Goal: Information Seeking & Learning: Learn about a topic

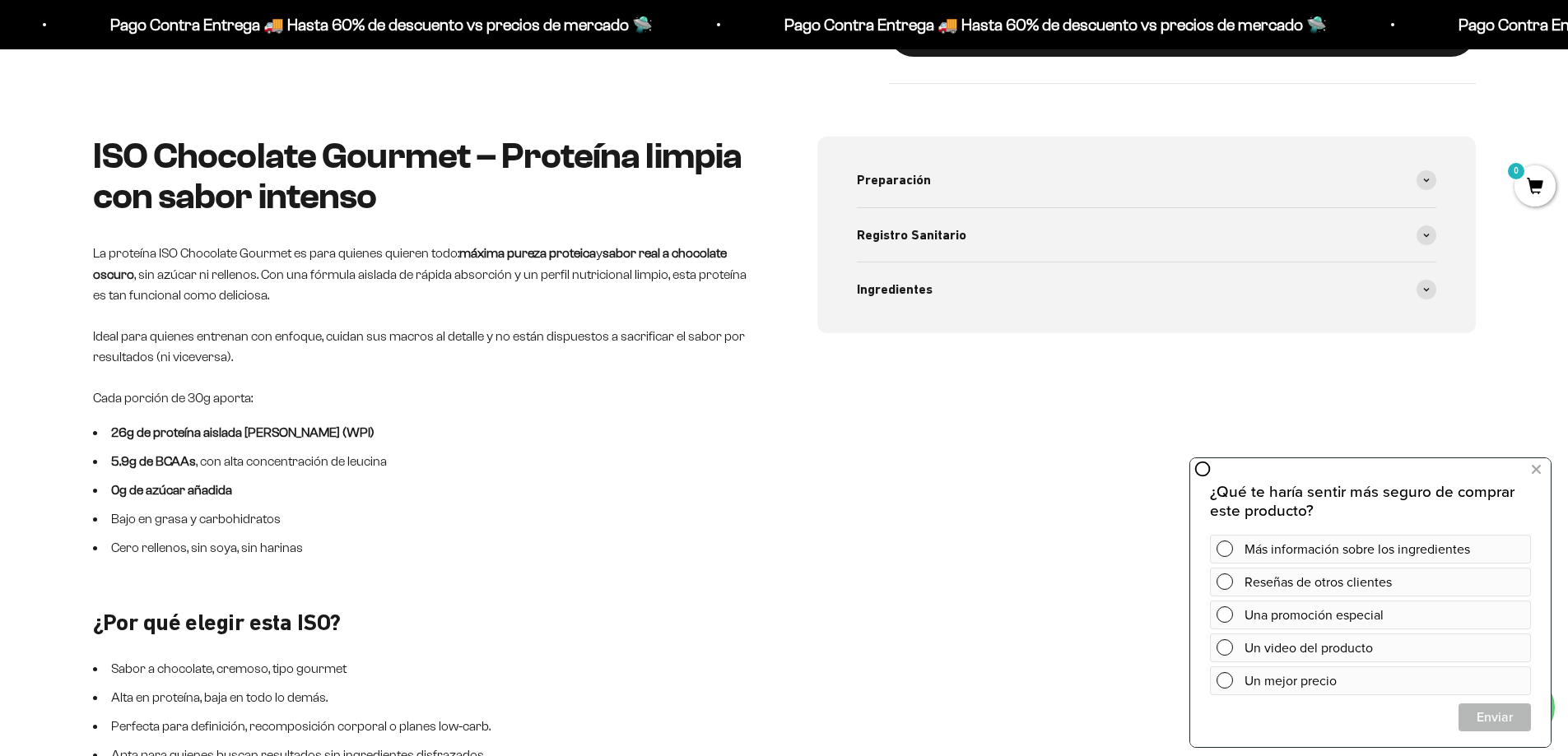
scroll to position [818, 0]
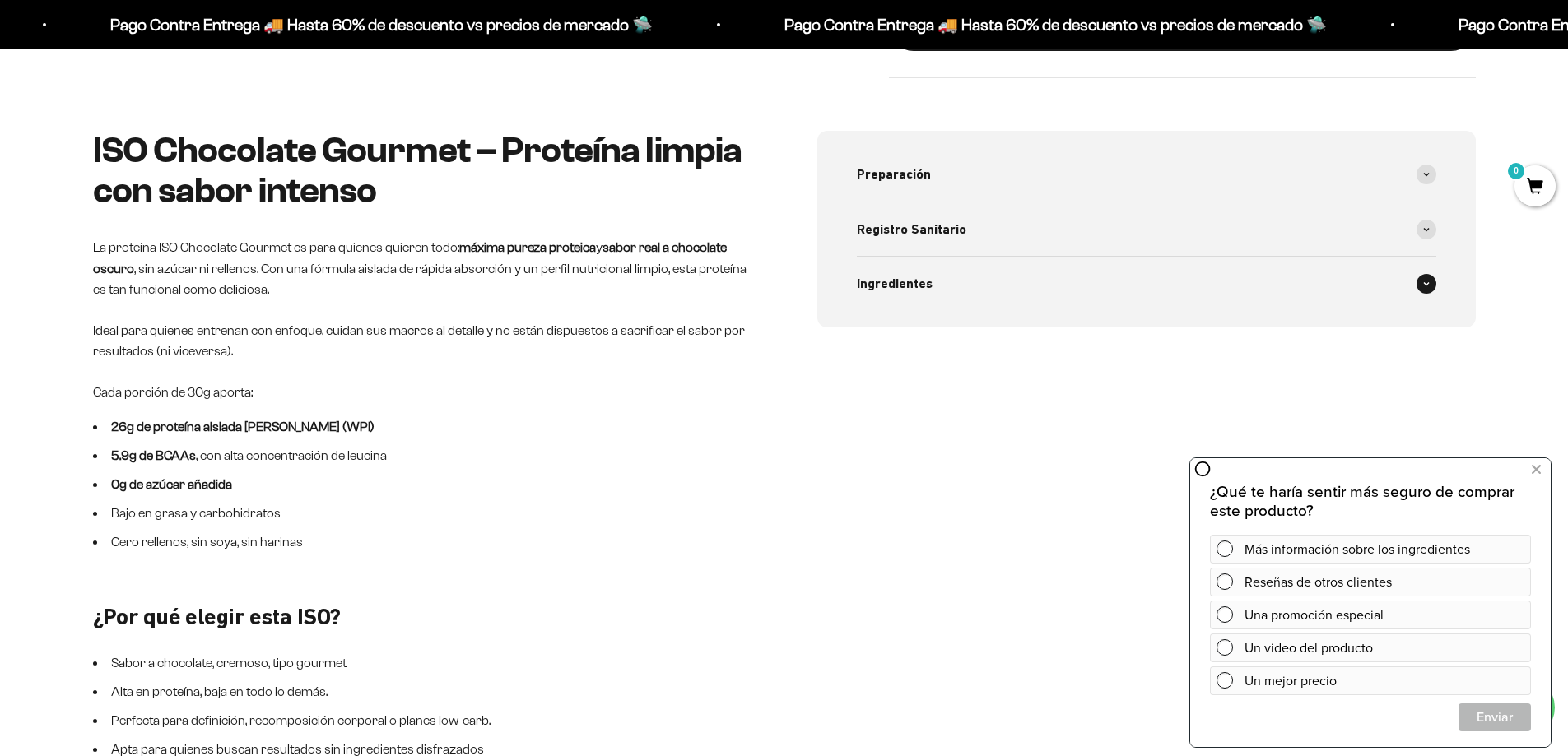
click at [1428, 283] on icon at bounding box center [1427, 284] width 5 height 3
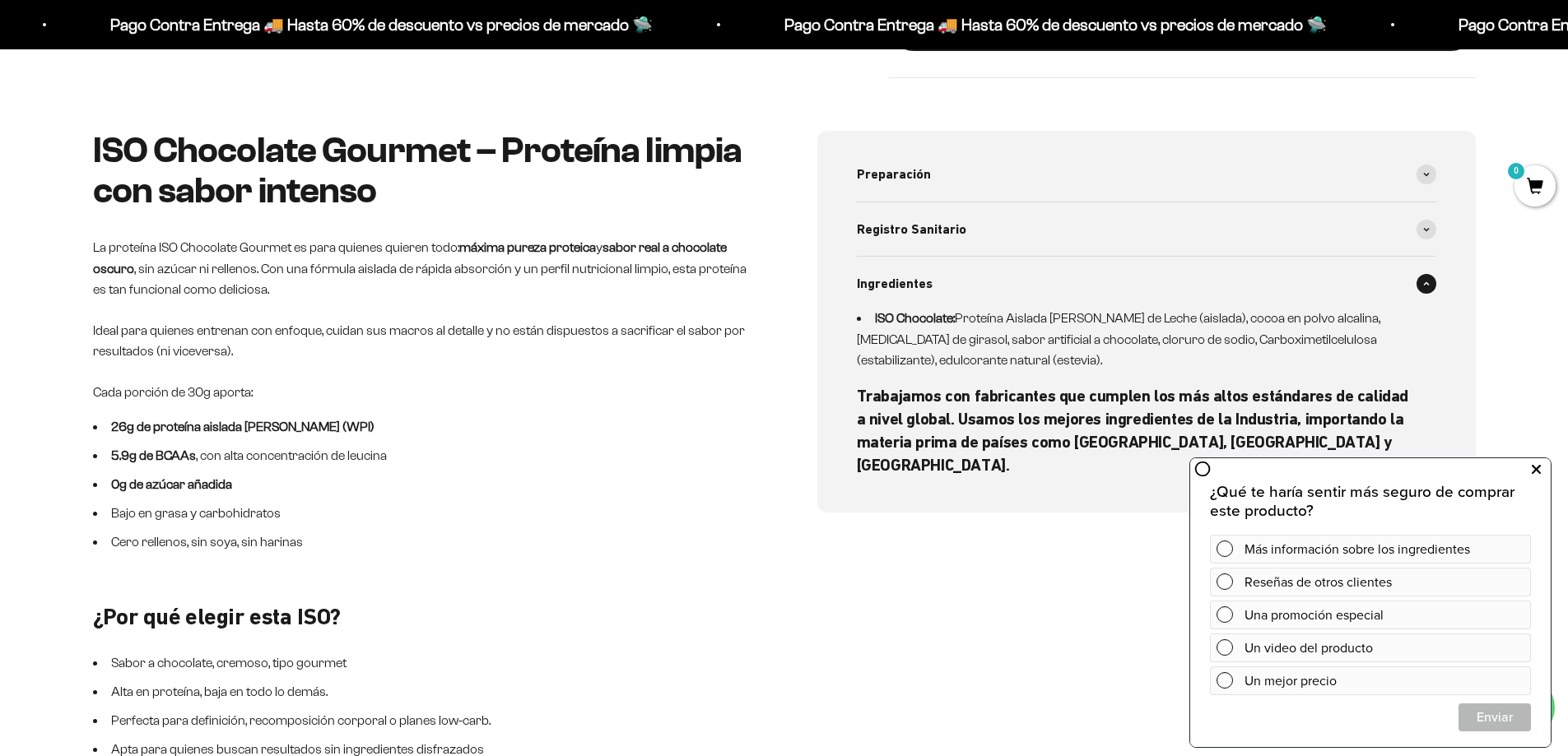
click at [1538, 464] on icon at bounding box center [1537, 469] width 9 height 21
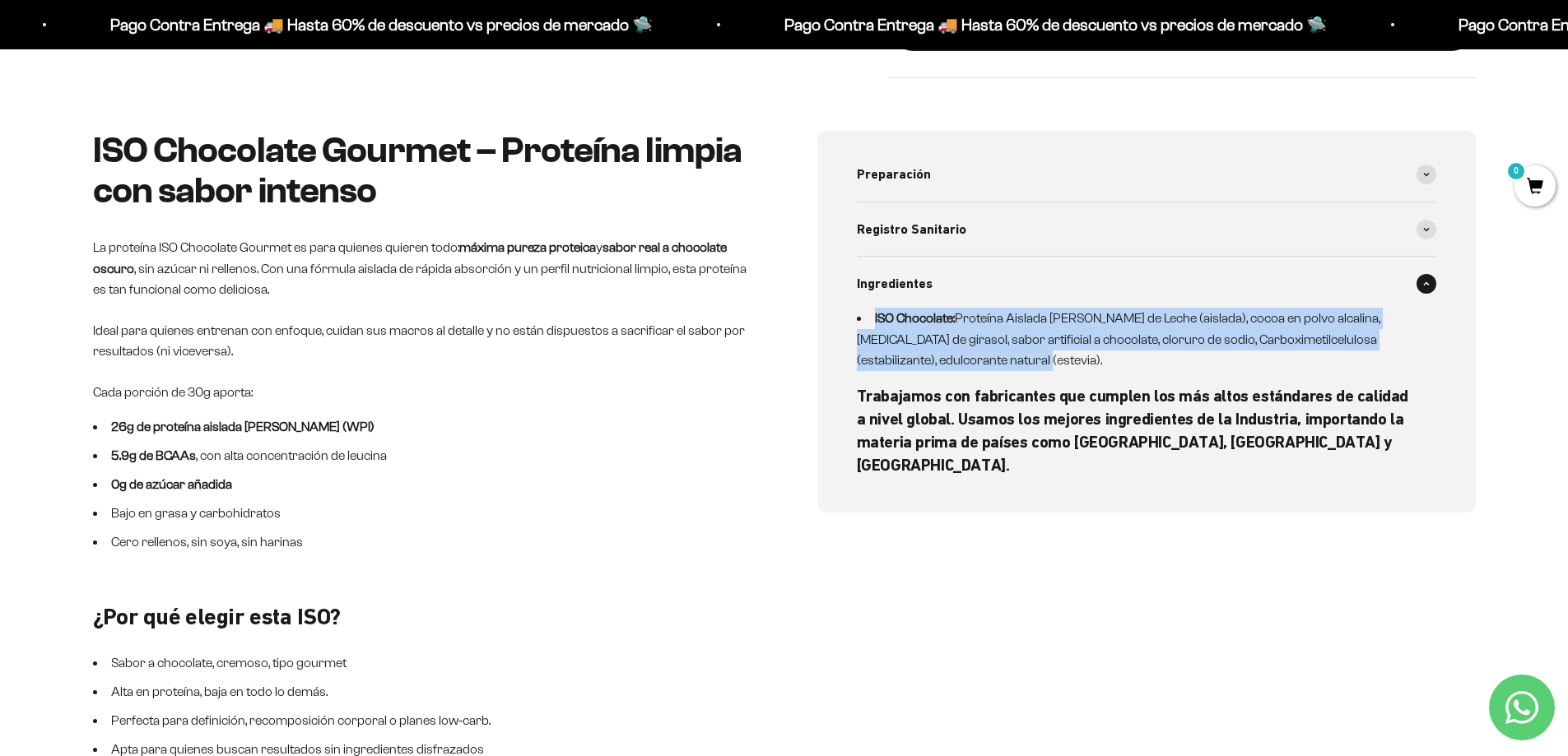
drag, startPoint x: 870, startPoint y: 318, endPoint x: 964, endPoint y: 361, distance: 103.4
click at [964, 361] on li "ISO Chocolate: Proteína Aislada de Suero de Leche (aislada), cocoa en polvo alc…" at bounding box center [1137, 339] width 560 height 63
copy li "ISO Chocolate: Proteína Aislada de Suero de Leche (aislada), cocoa en polvo alc…"
click at [1425, 176] on icon at bounding box center [1427, 175] width 7 height 5
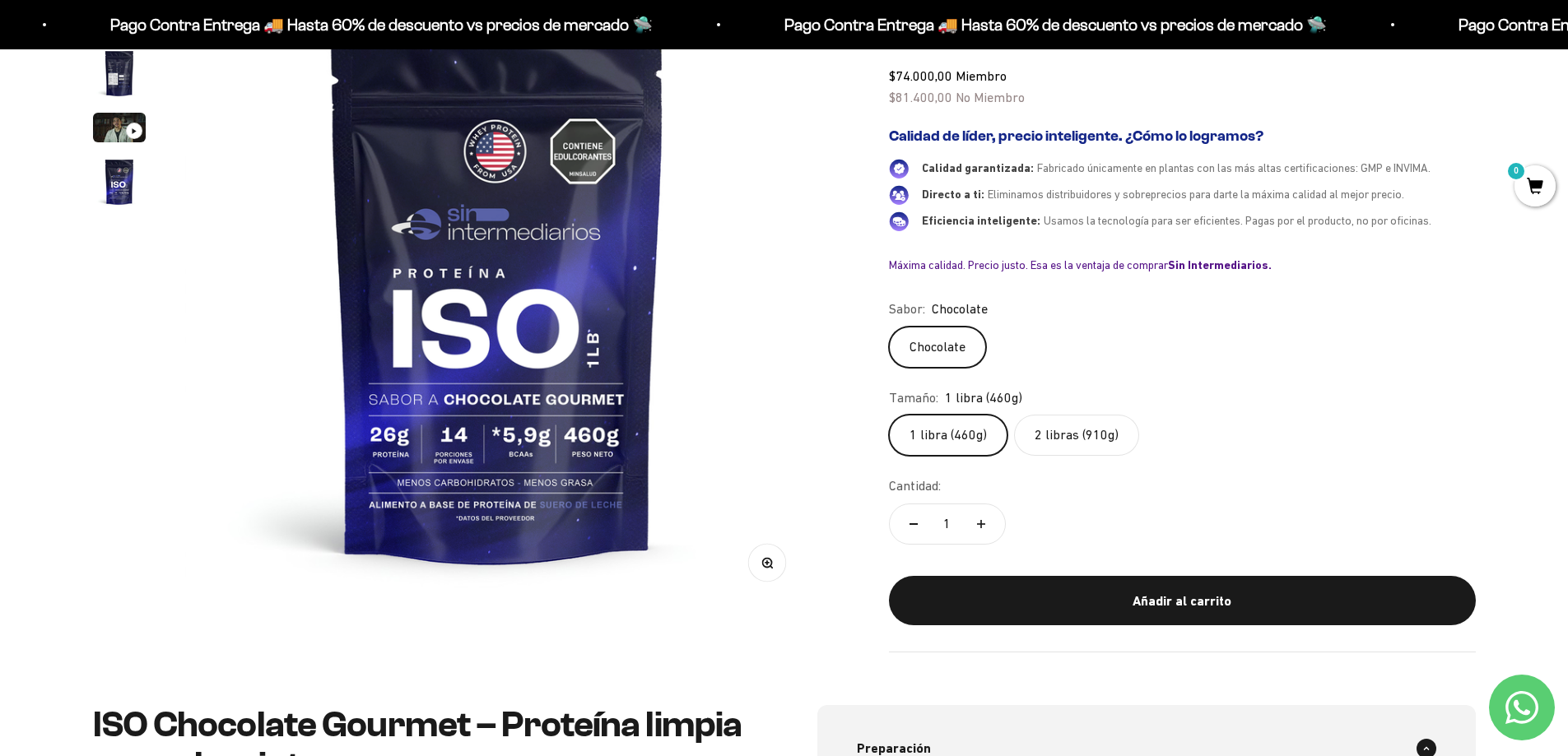
scroll to position [0, 0]
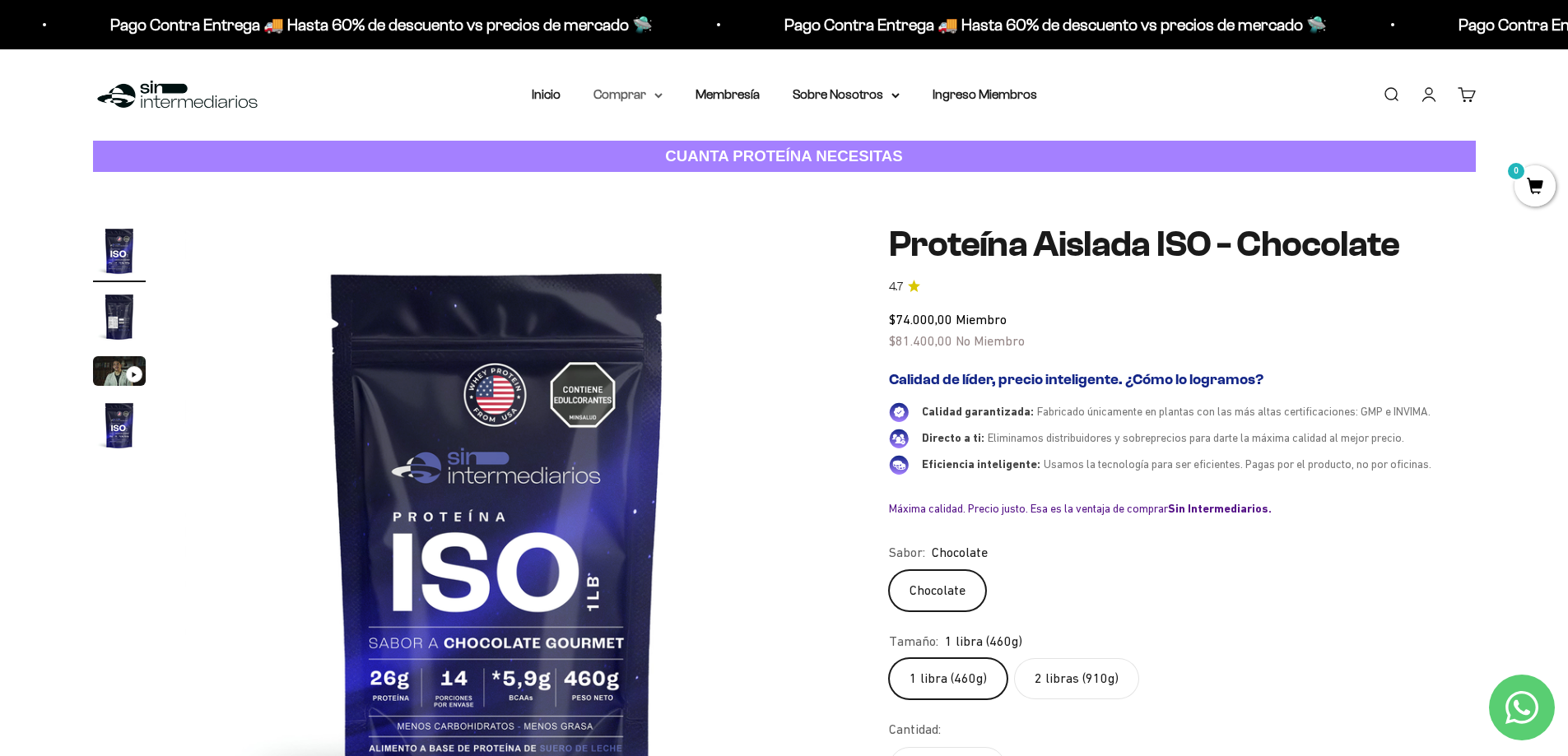
click at [659, 94] on icon at bounding box center [658, 95] width 8 height 6
click at [616, 141] on span "Proteínas" at bounding box center [631, 147] width 55 height 14
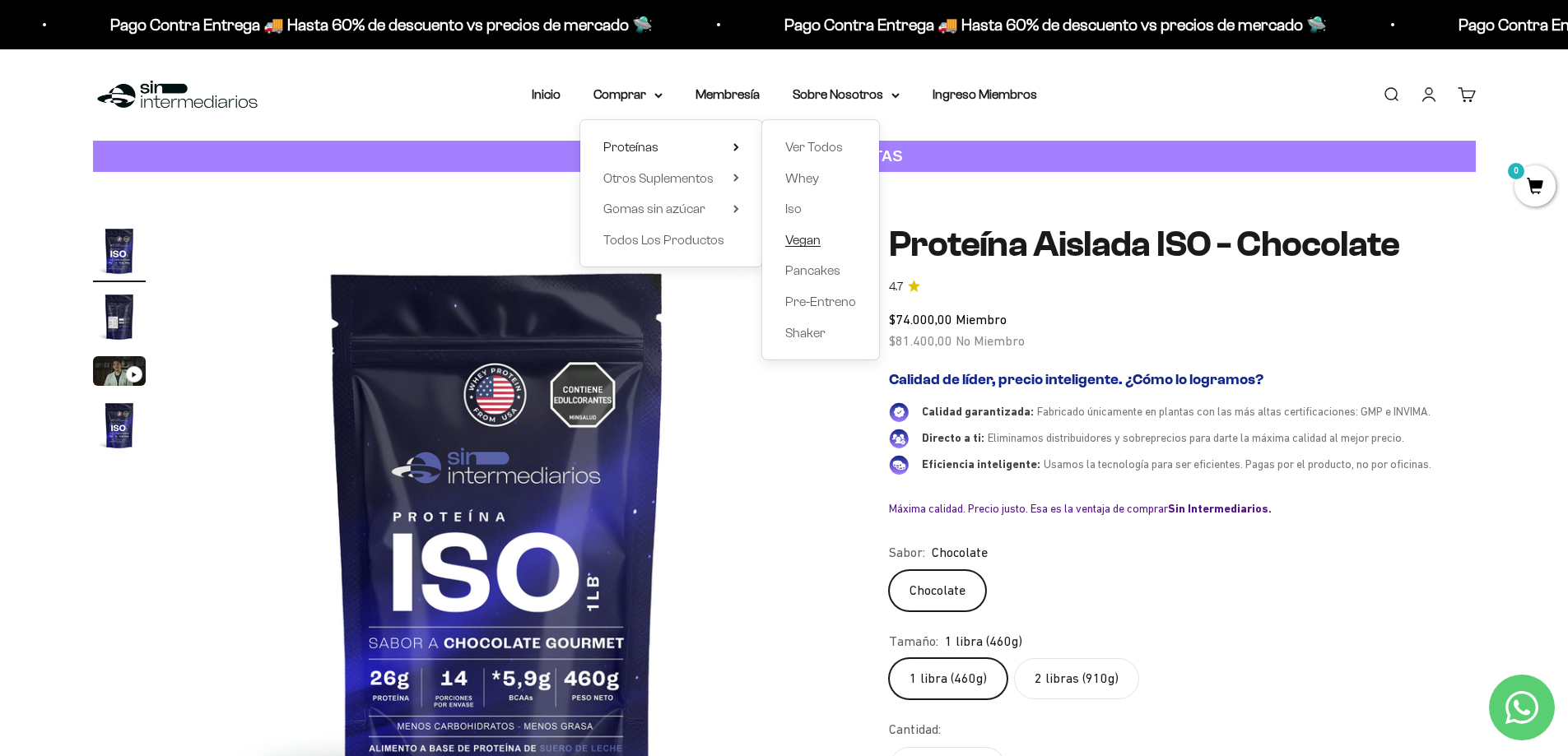
click at [802, 237] on span "Vegan" at bounding box center [803, 239] width 35 height 14
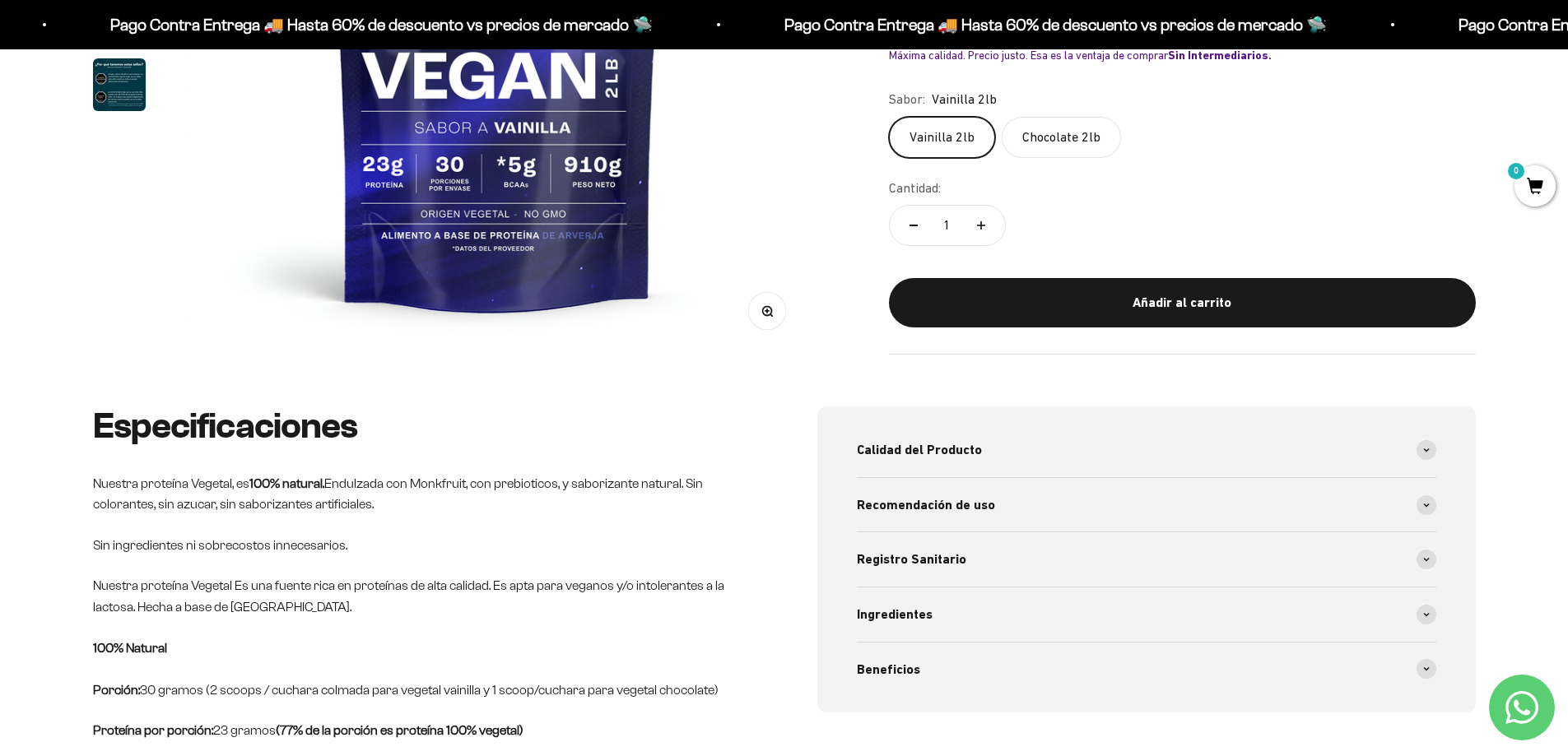
scroll to position [598, 0]
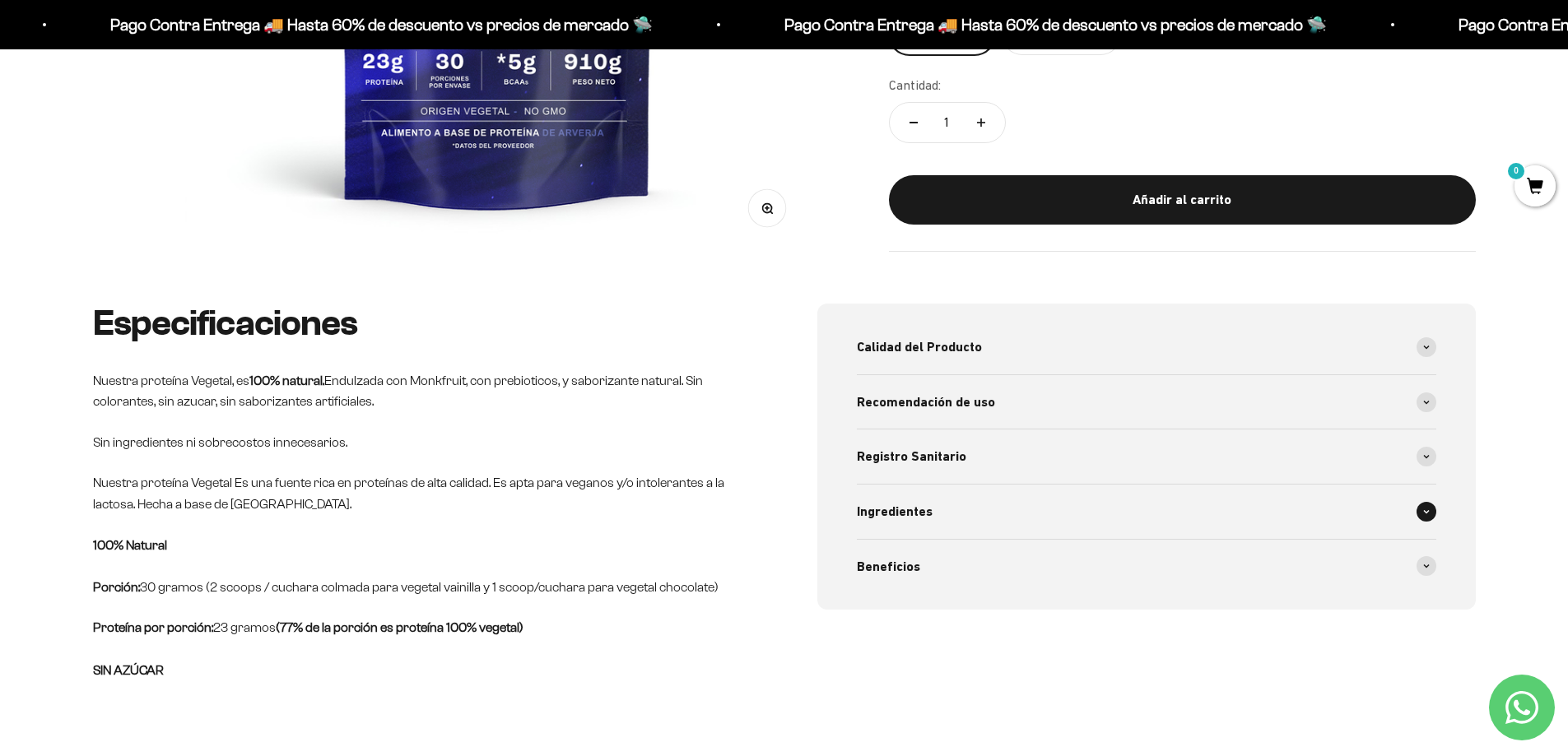
click at [1425, 513] on icon at bounding box center [1427, 512] width 7 height 5
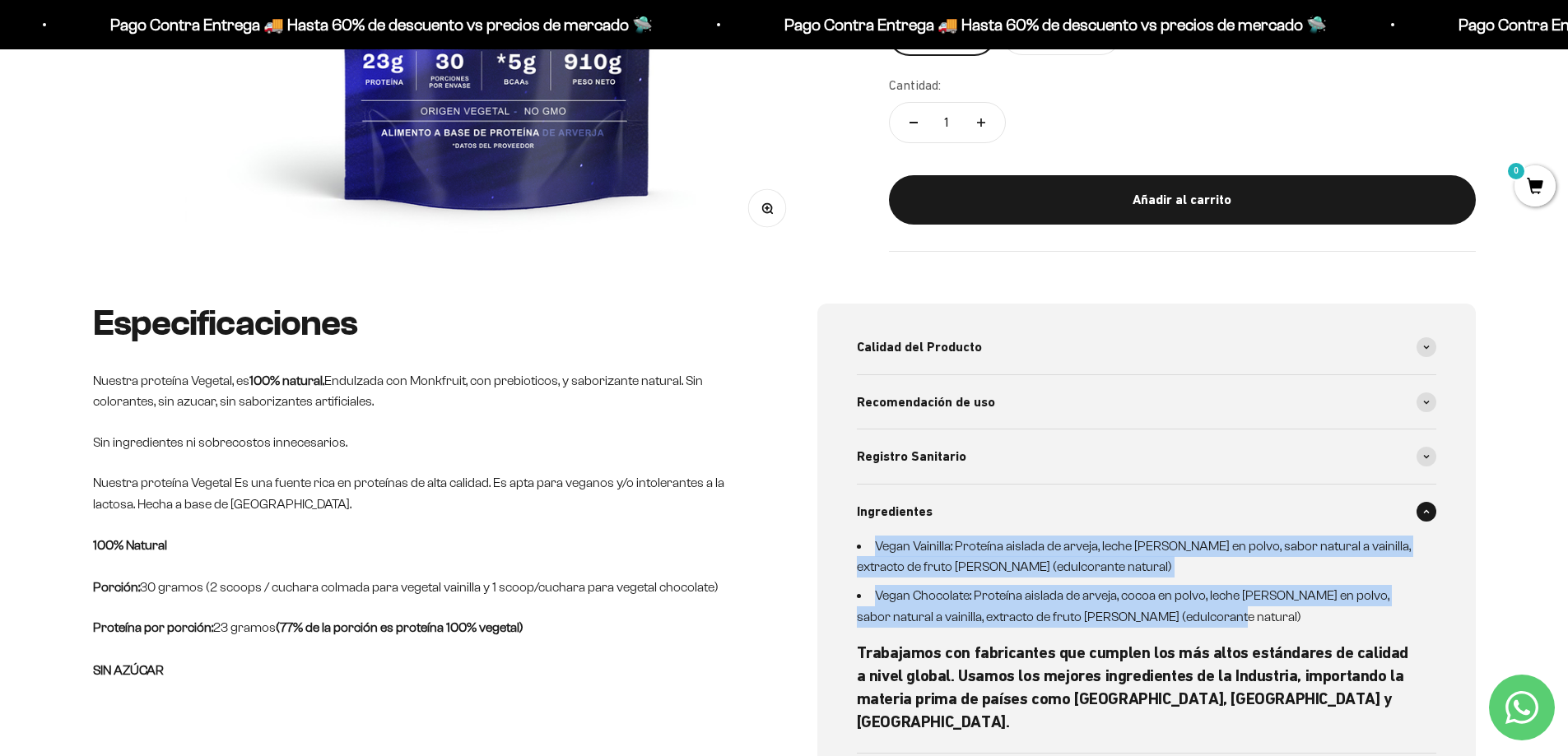
drag, startPoint x: 875, startPoint y: 543, endPoint x: 1238, endPoint y: 612, distance: 369.5
click at [1238, 612] on ul "Vegan Vainilla: Proteína aislada de arveja, leche [PERSON_NAME] en polvo, sabor…" at bounding box center [1137, 581] width 560 height 92
copy ul "Vegan Vainilla: Proteína aislada de arveja, leche [PERSON_NAME] en polvo, sabor…"
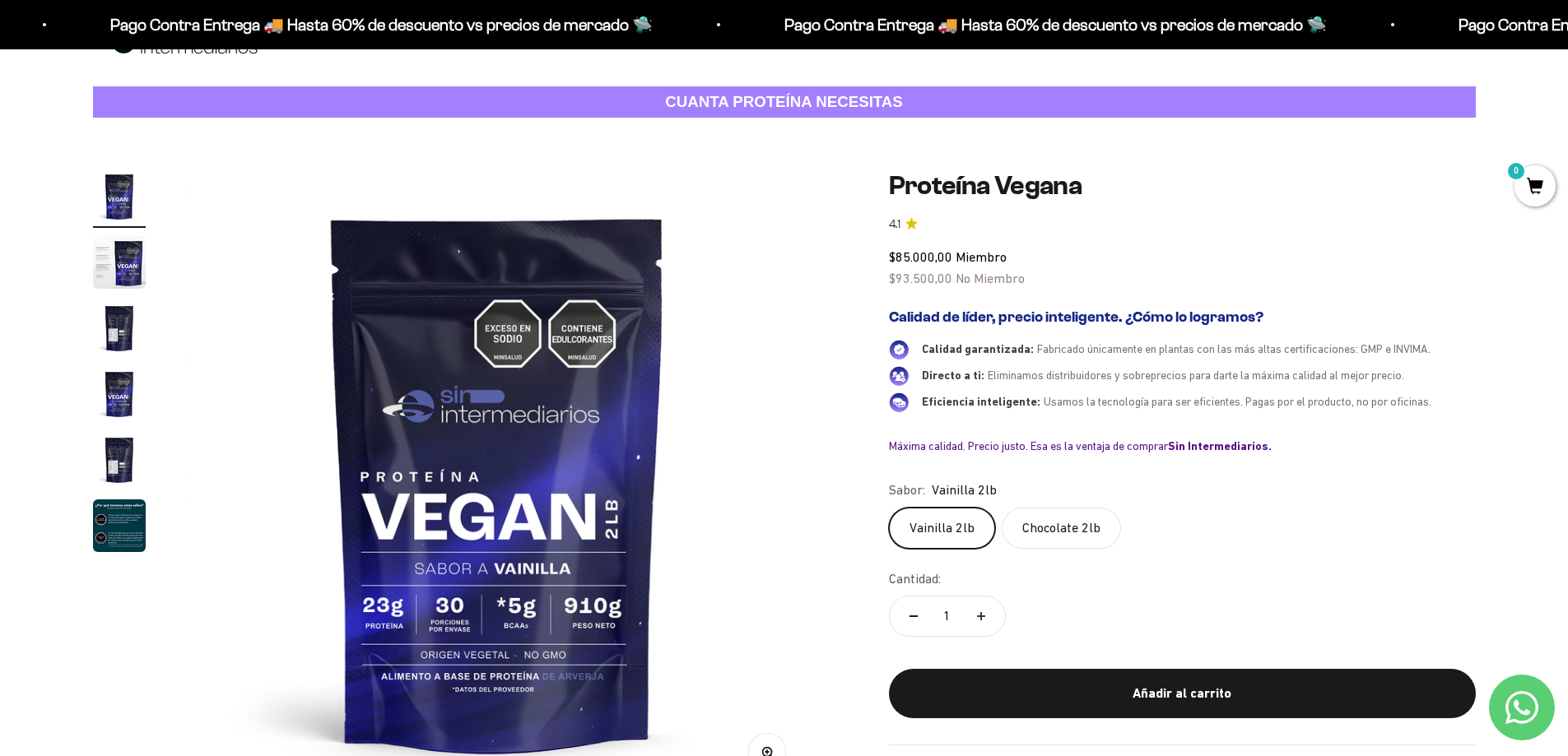
scroll to position [253, 0]
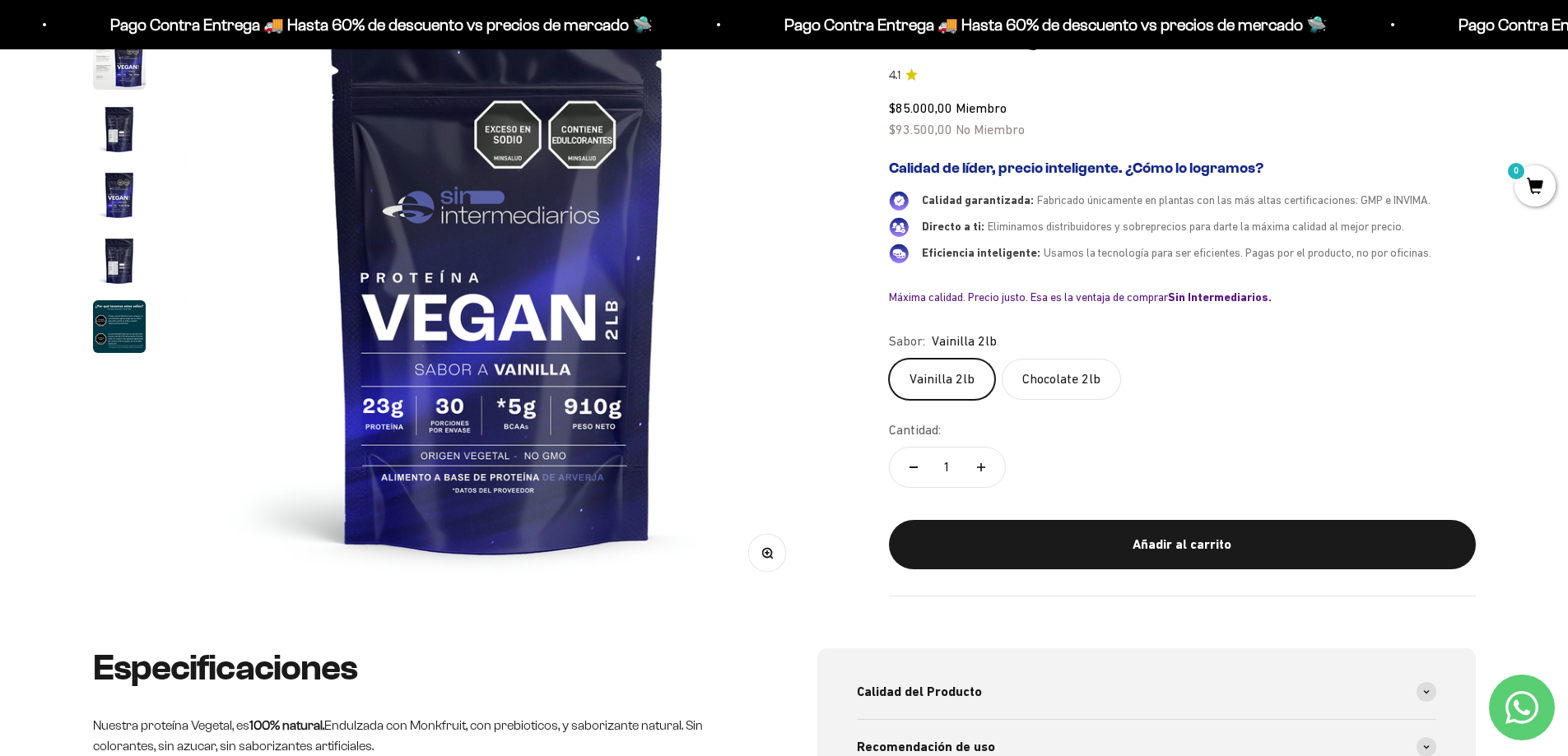
click at [122, 326] on img "Ir al artículo 6" at bounding box center [119, 327] width 52 height 52
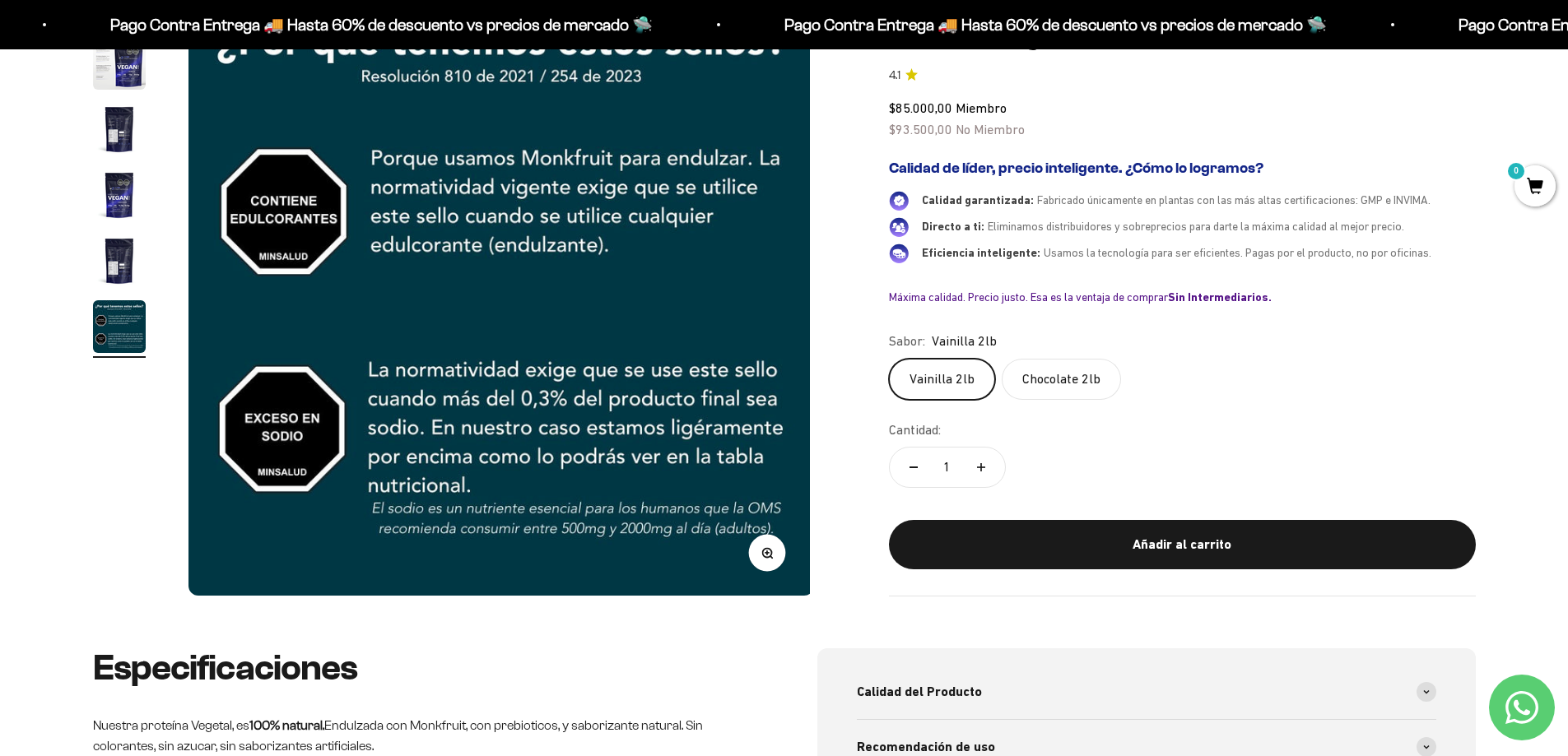
scroll to position [0, 3223]
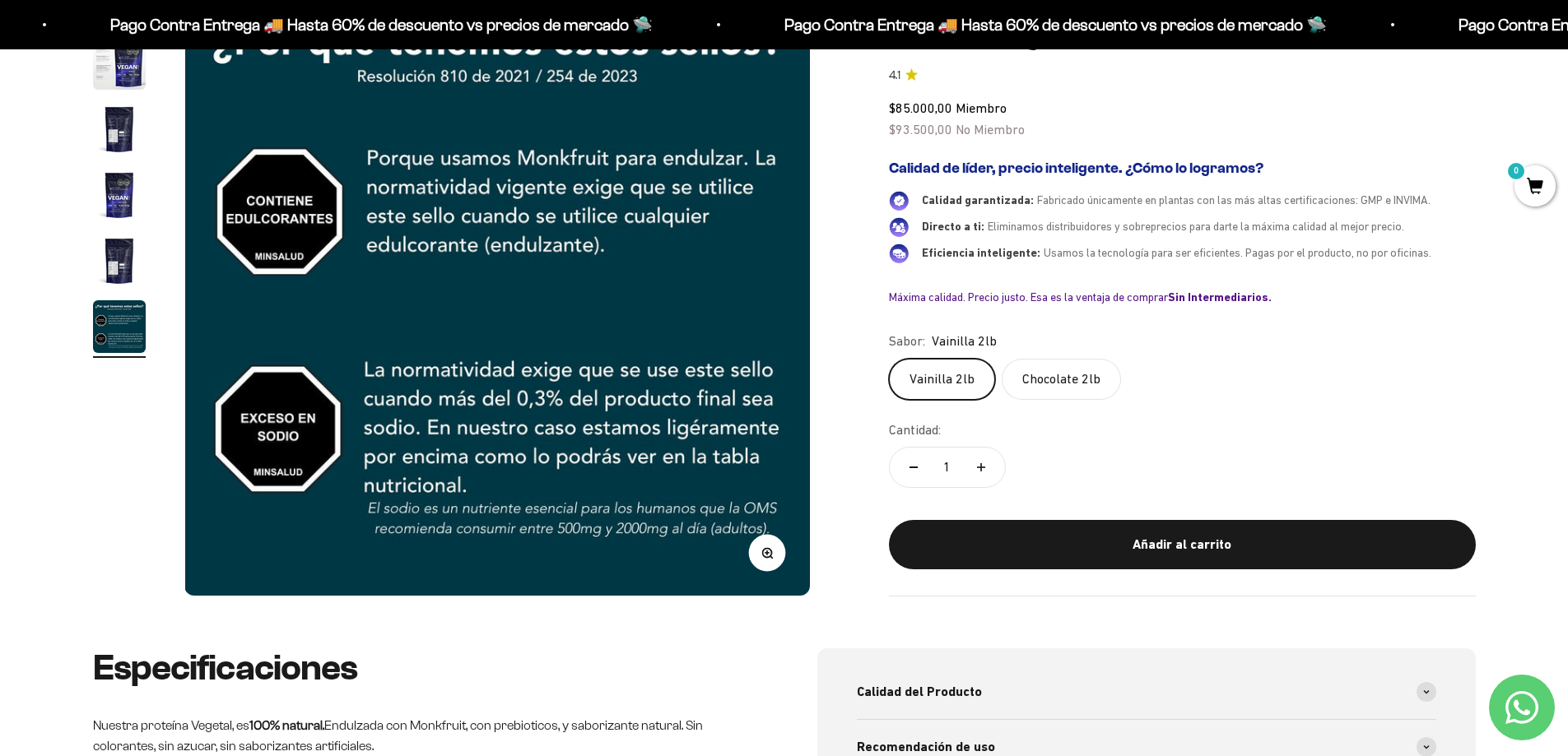
click at [108, 253] on img "Ir al artículo 5" at bounding box center [119, 260] width 52 height 52
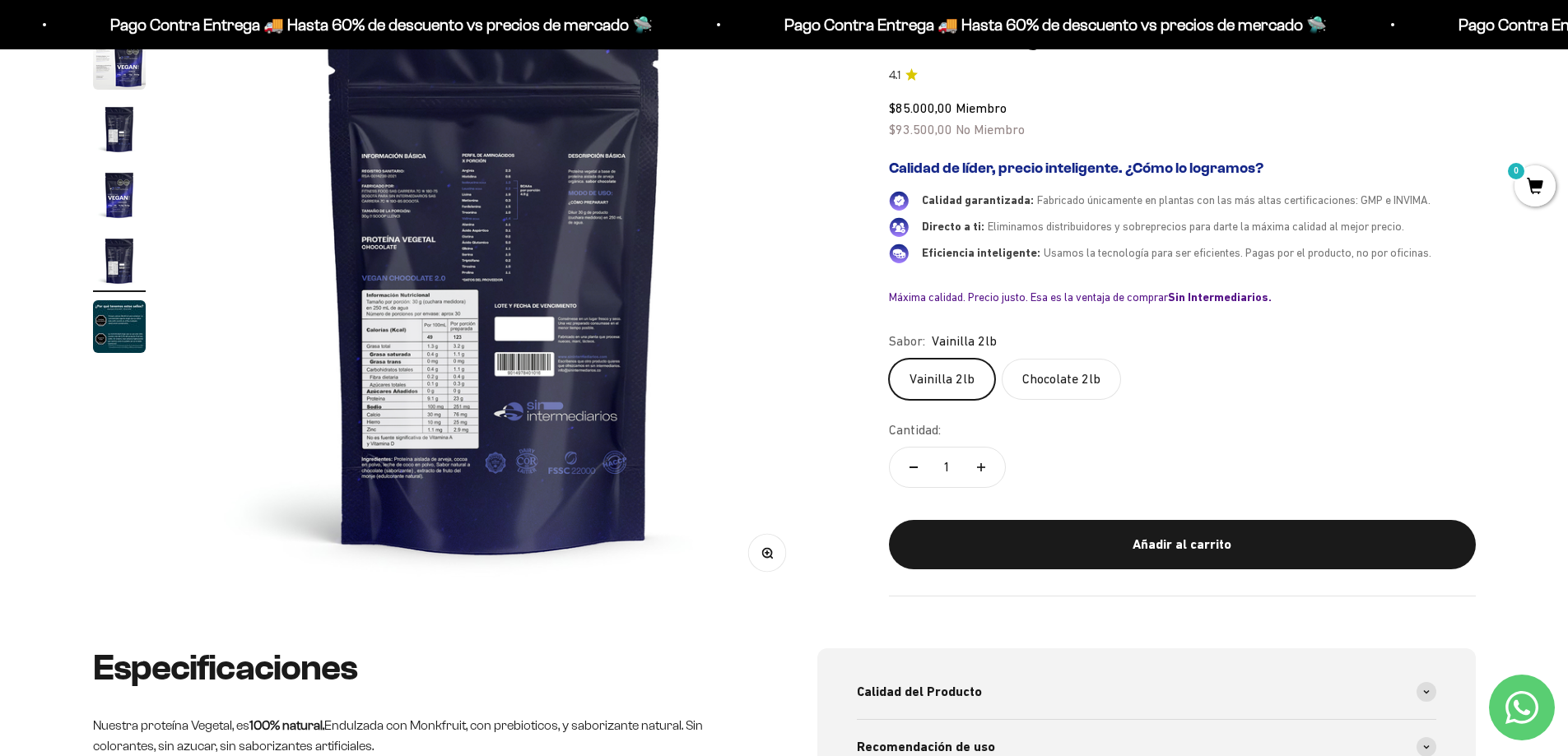
scroll to position [0, 2579]
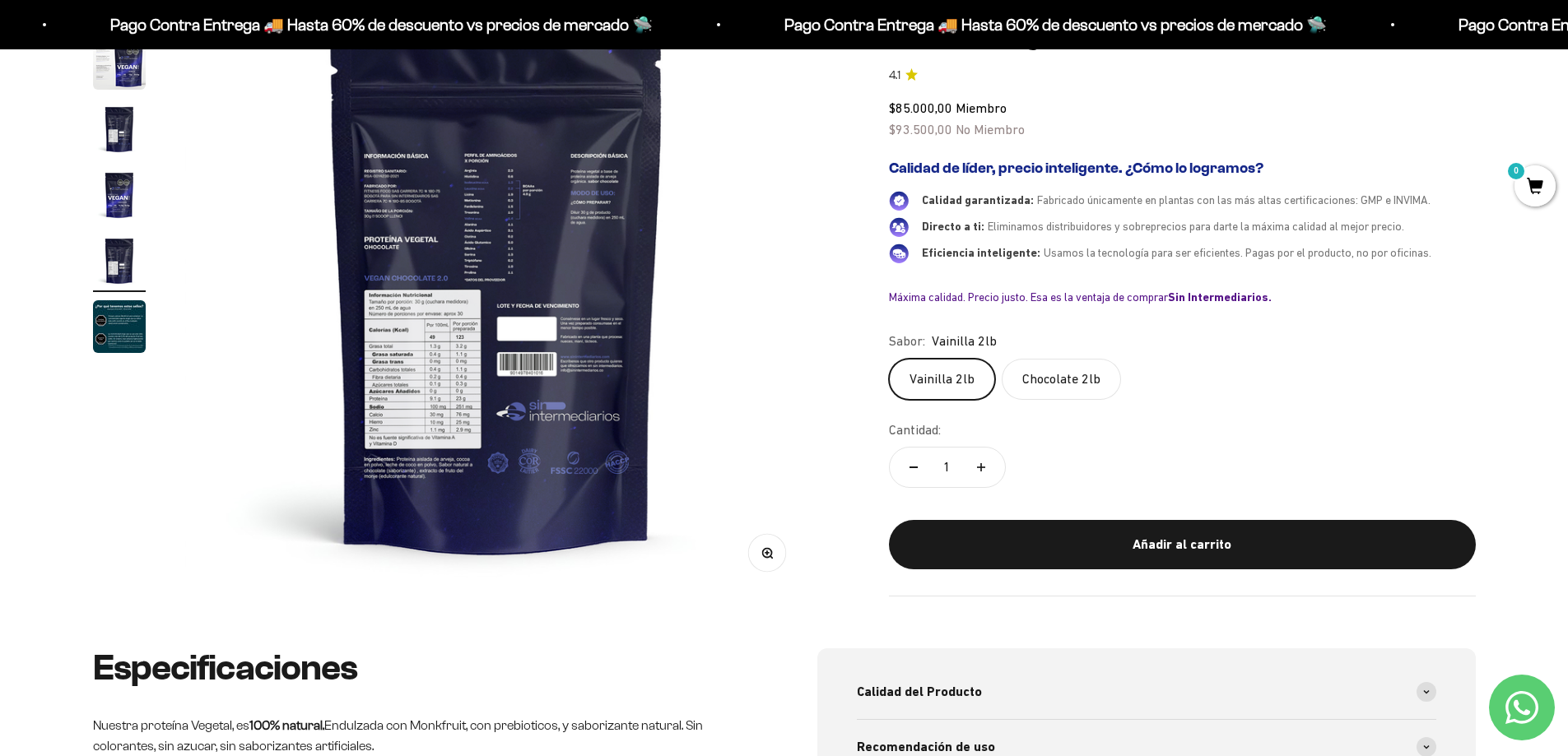
click at [422, 314] on img at bounding box center [497, 283] width 625 height 625
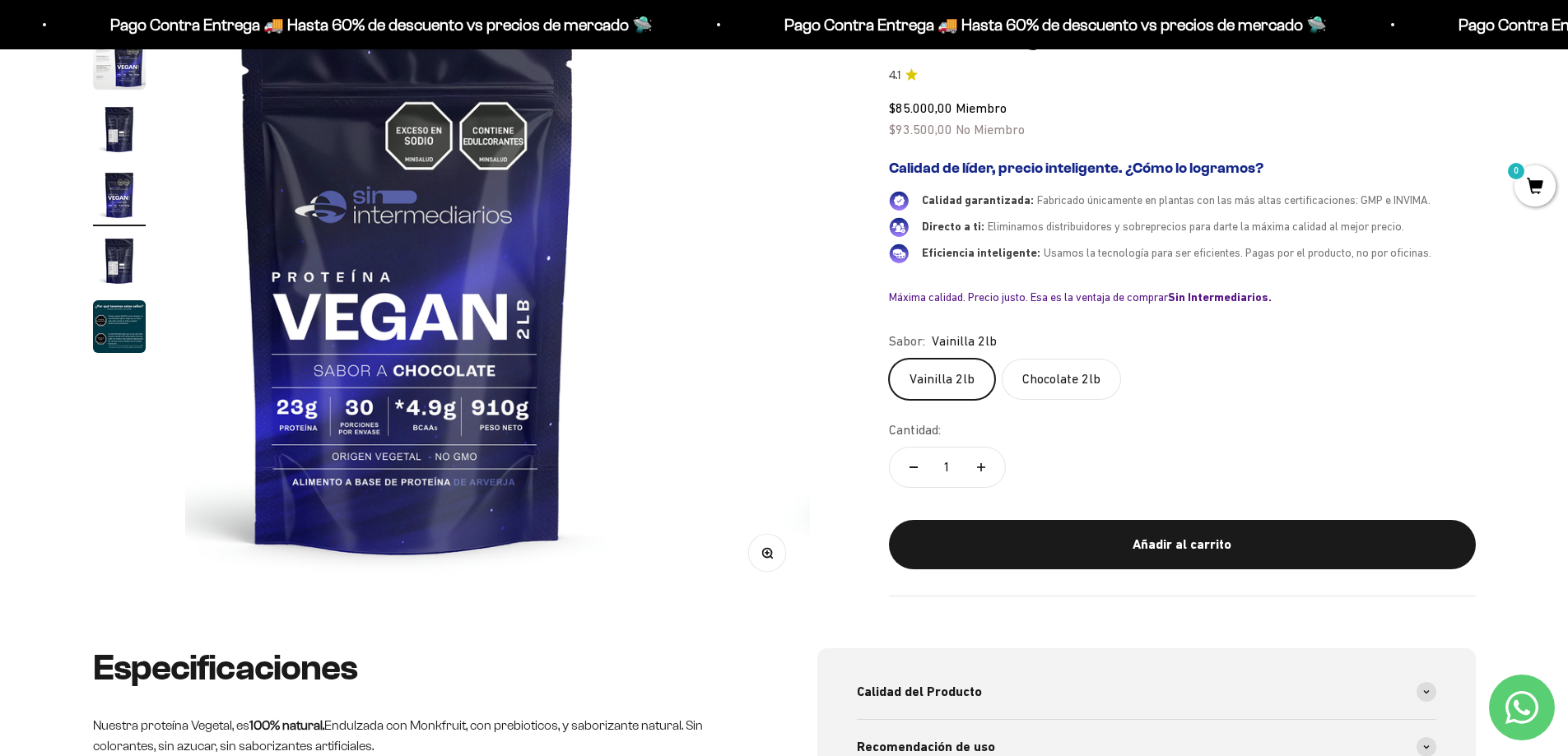
scroll to position [0, 1934]
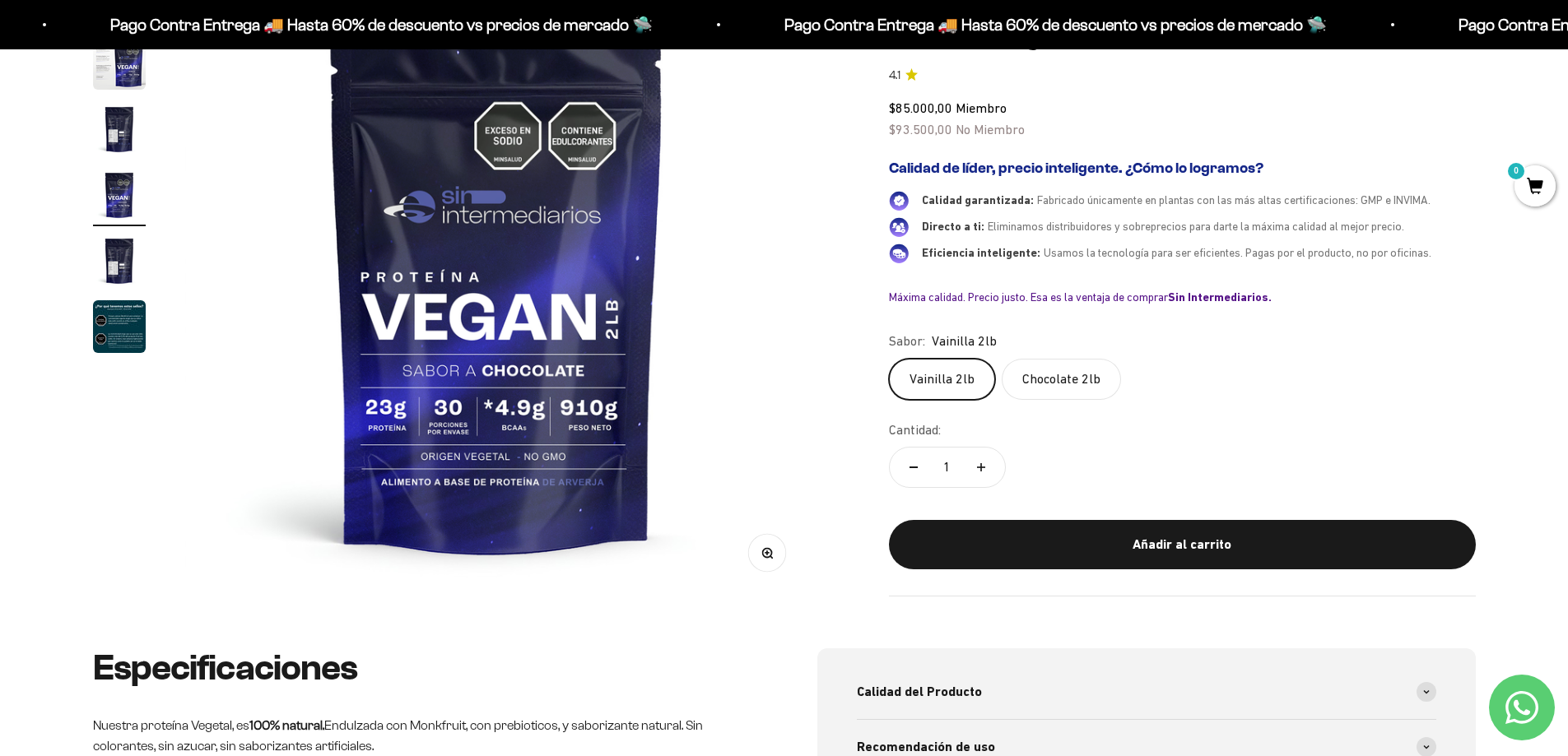
click at [116, 255] on img "Ir al artículo 5" at bounding box center [119, 260] width 52 height 52
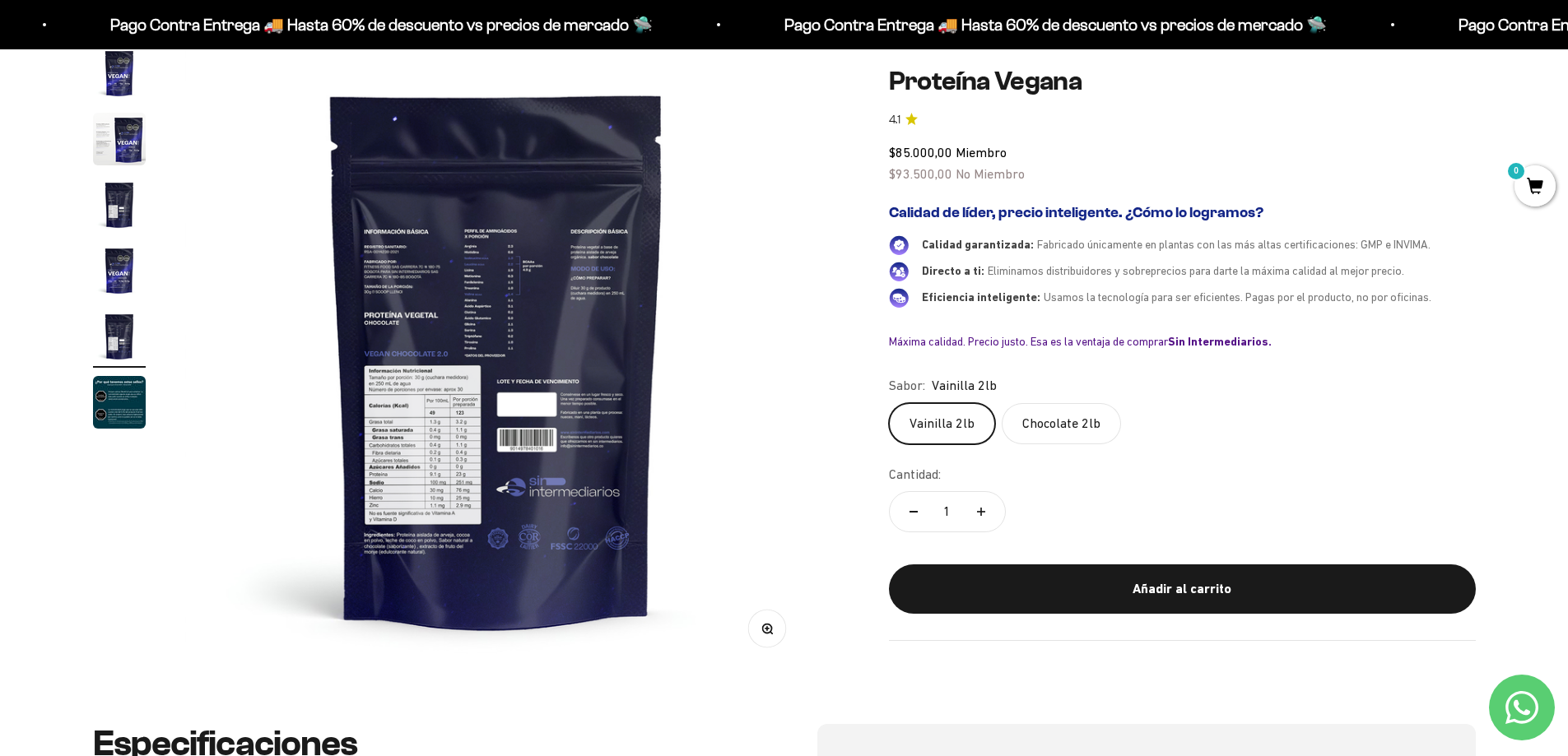
scroll to position [212, 0]
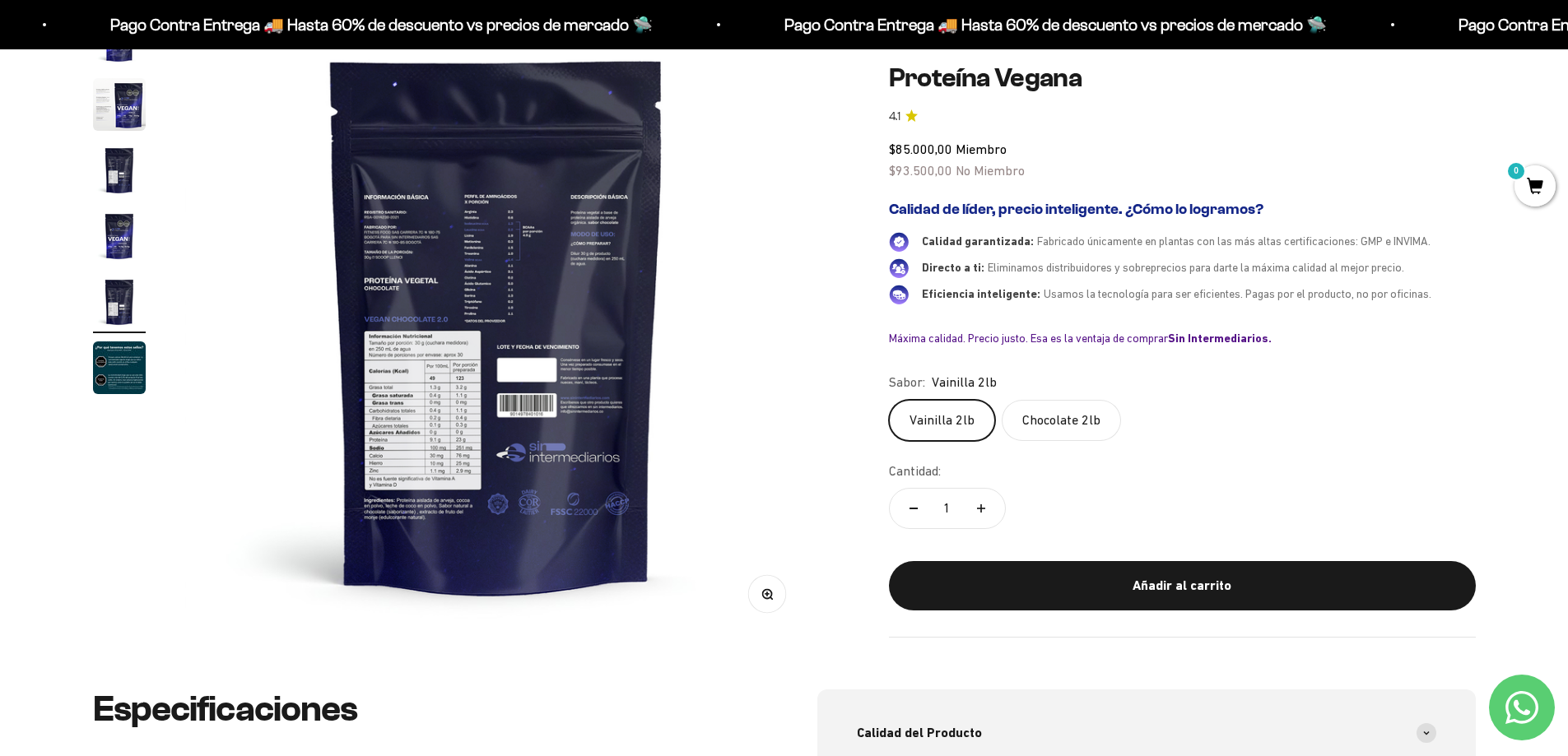
click at [429, 388] on img at bounding box center [497, 324] width 625 height 625
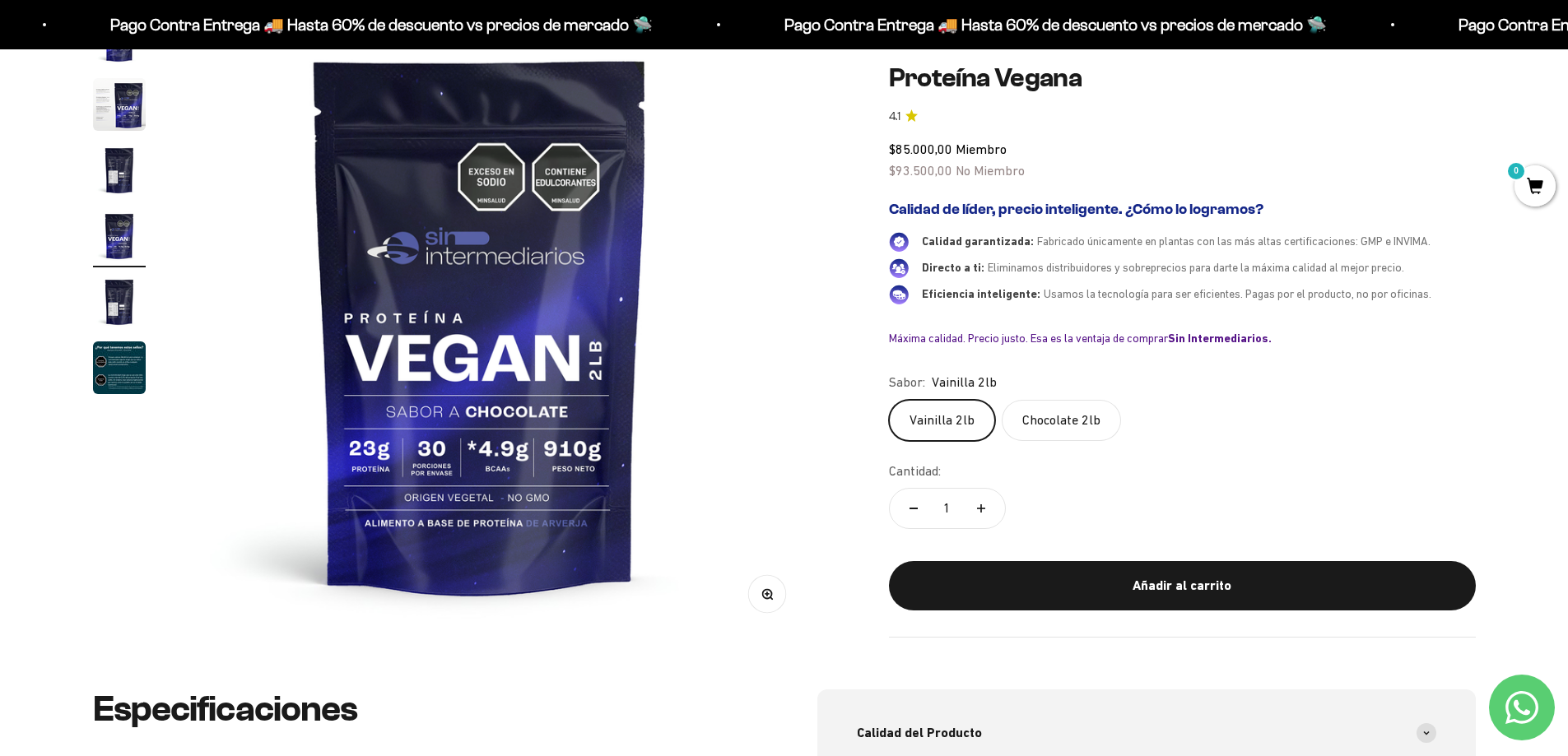
scroll to position [0, 1934]
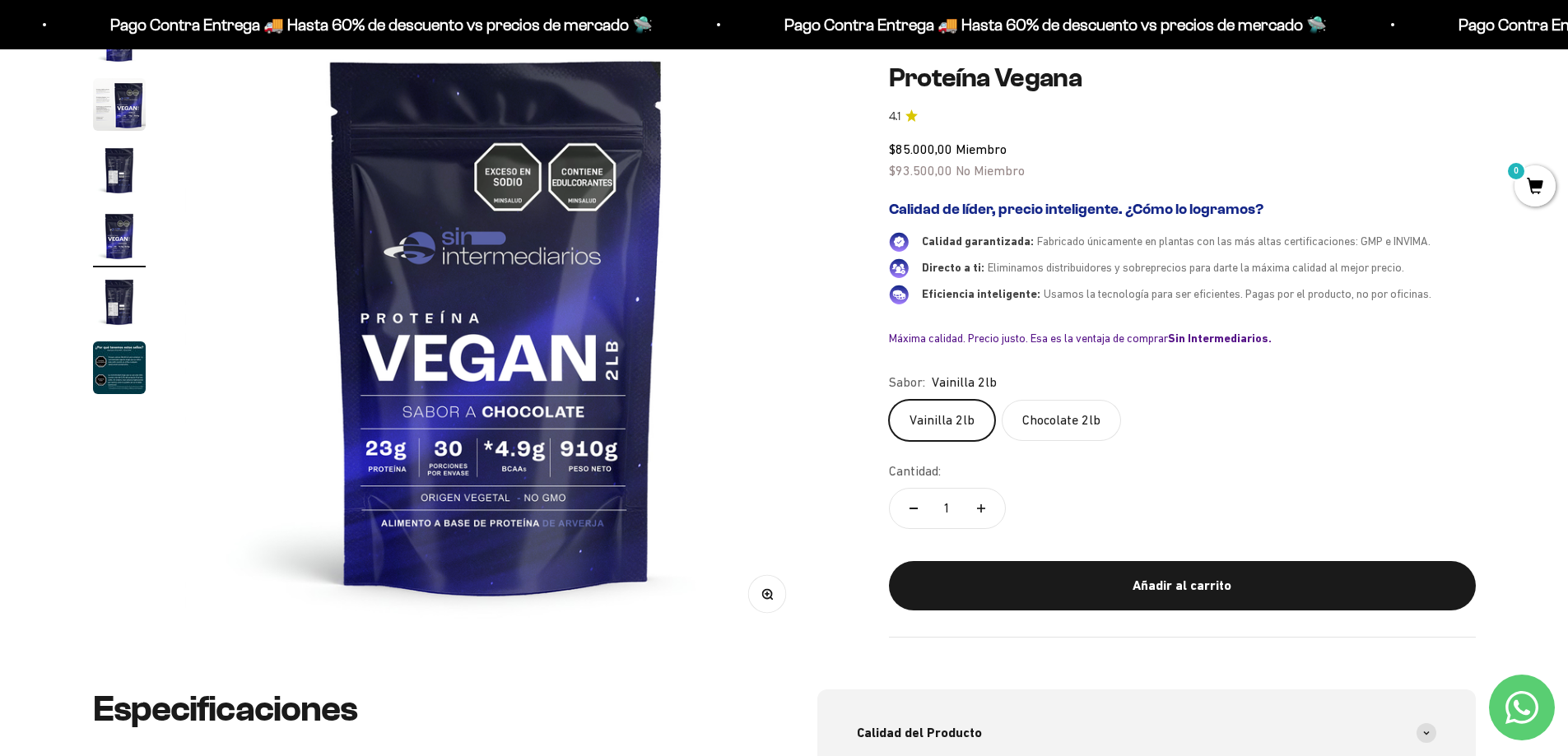
click at [108, 234] on img "Ir al artículo 4" at bounding box center [119, 236] width 52 height 52
drag, startPoint x: 127, startPoint y: 158, endPoint x: 124, endPoint y: 166, distance: 8.5
click at [126, 161] on img "Ir al artículo 3" at bounding box center [119, 170] width 52 height 52
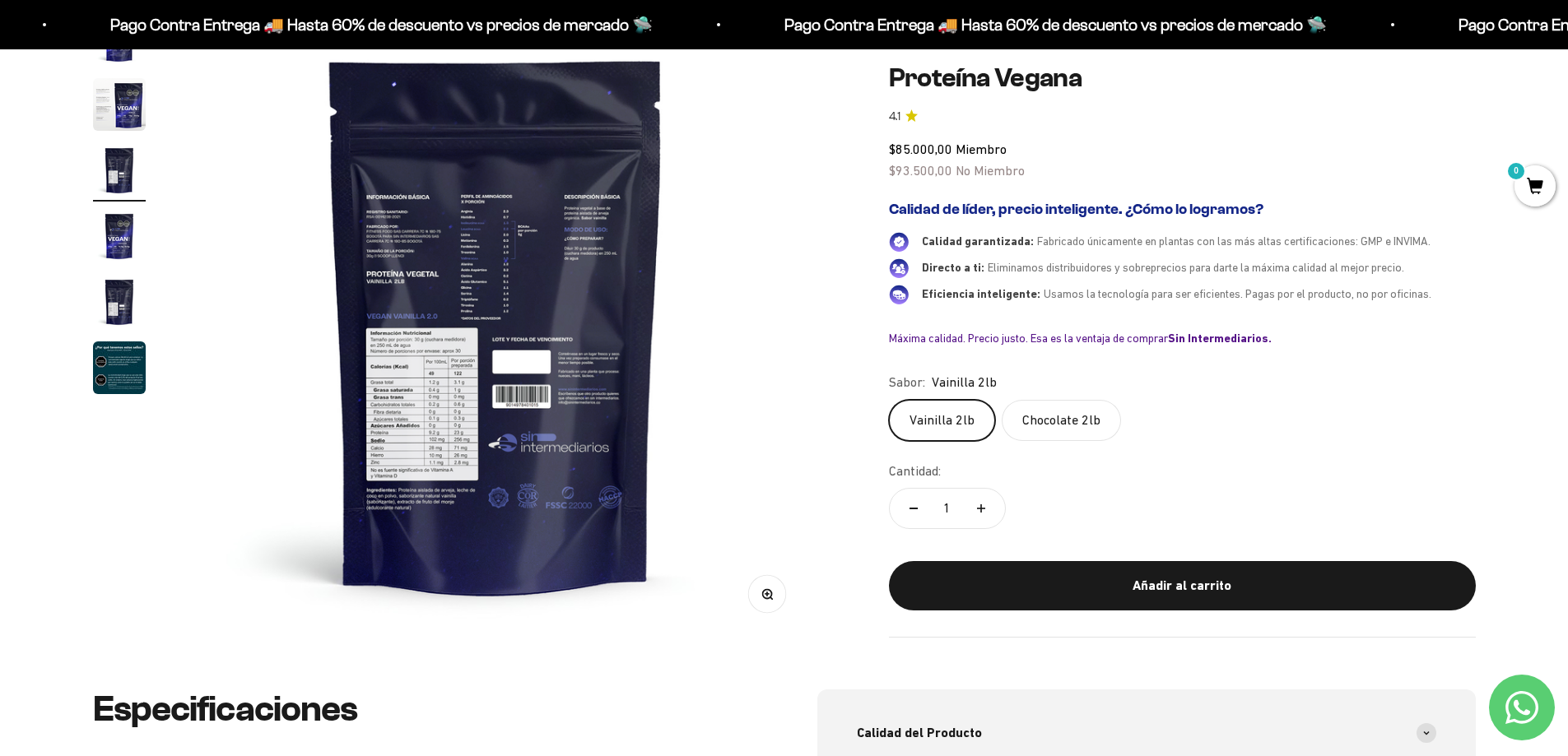
scroll to position [0, 1289]
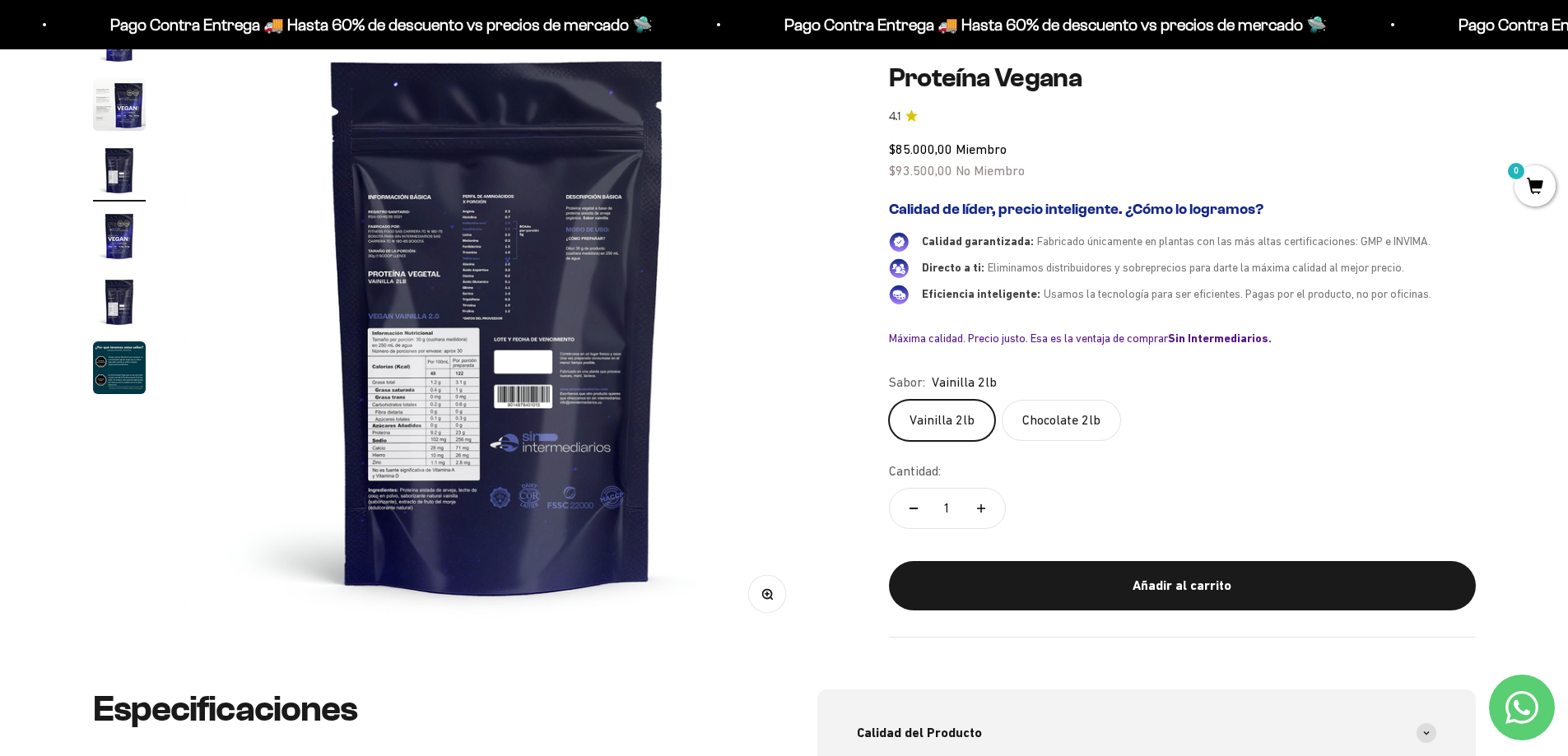
click at [128, 115] on img "Ir al artículo 2" at bounding box center [119, 104] width 52 height 52
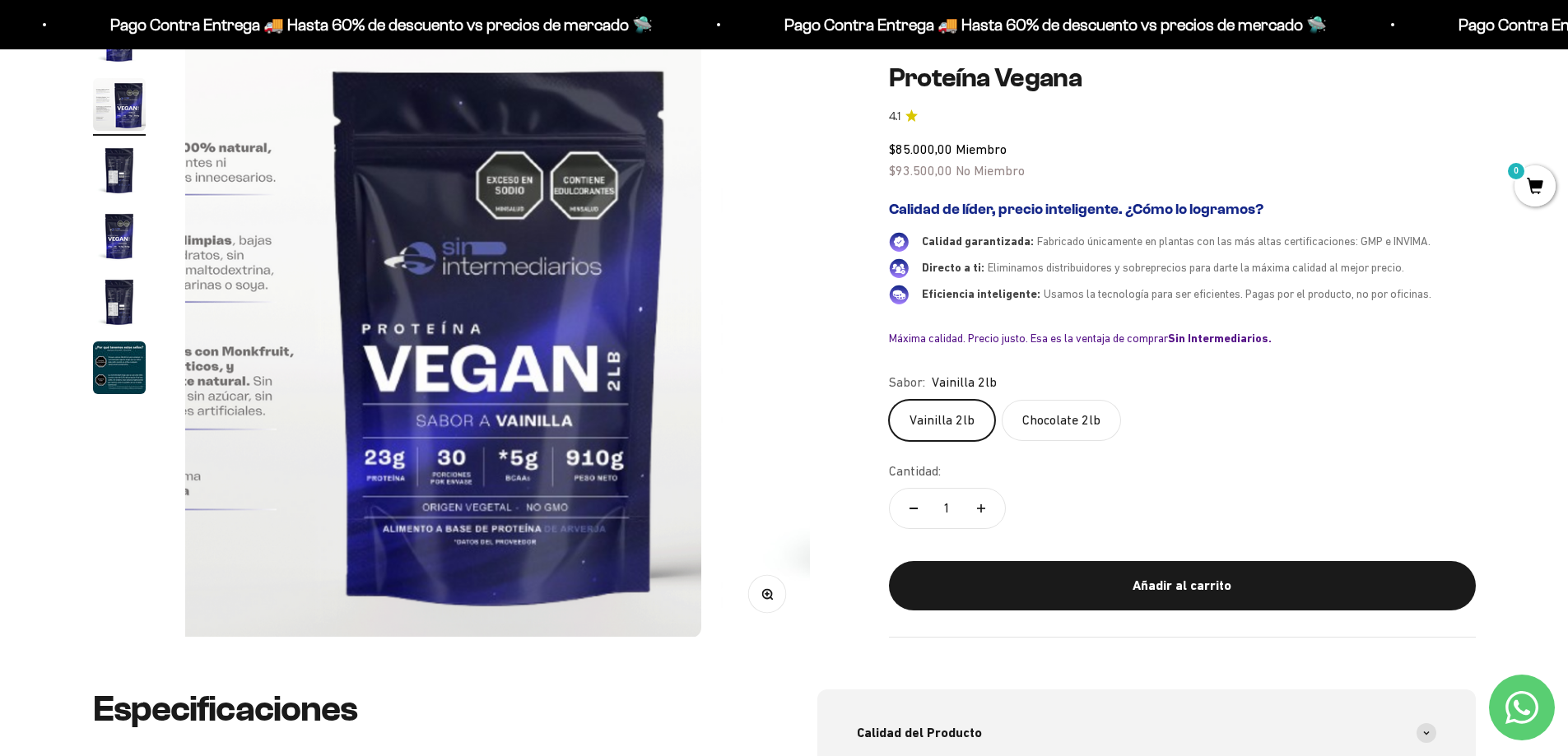
scroll to position [0, 645]
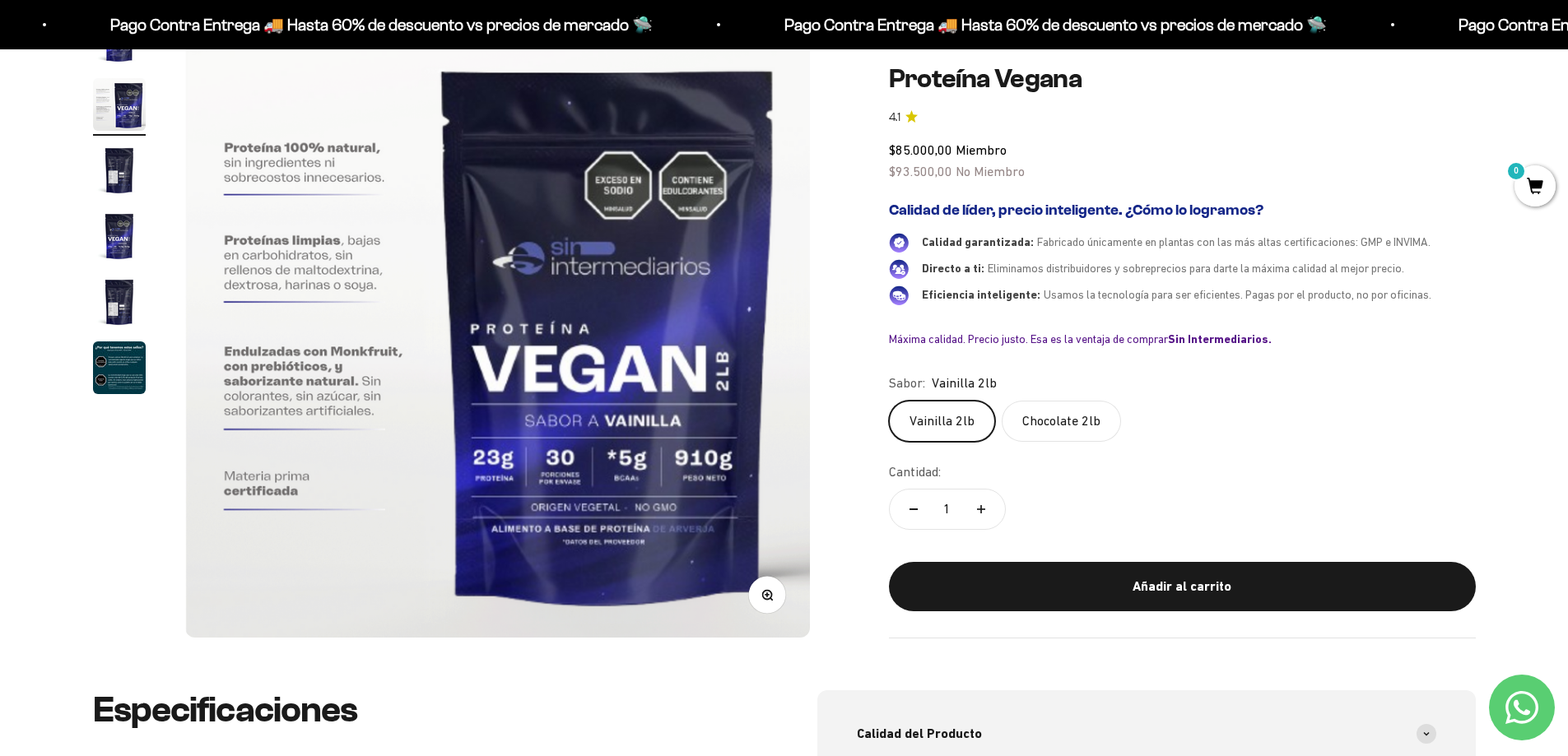
click at [118, 114] on img "Ir al artículo 2" at bounding box center [119, 104] width 52 height 52
click at [122, 112] on img "Ir al artículo 2" at bounding box center [119, 104] width 52 height 52
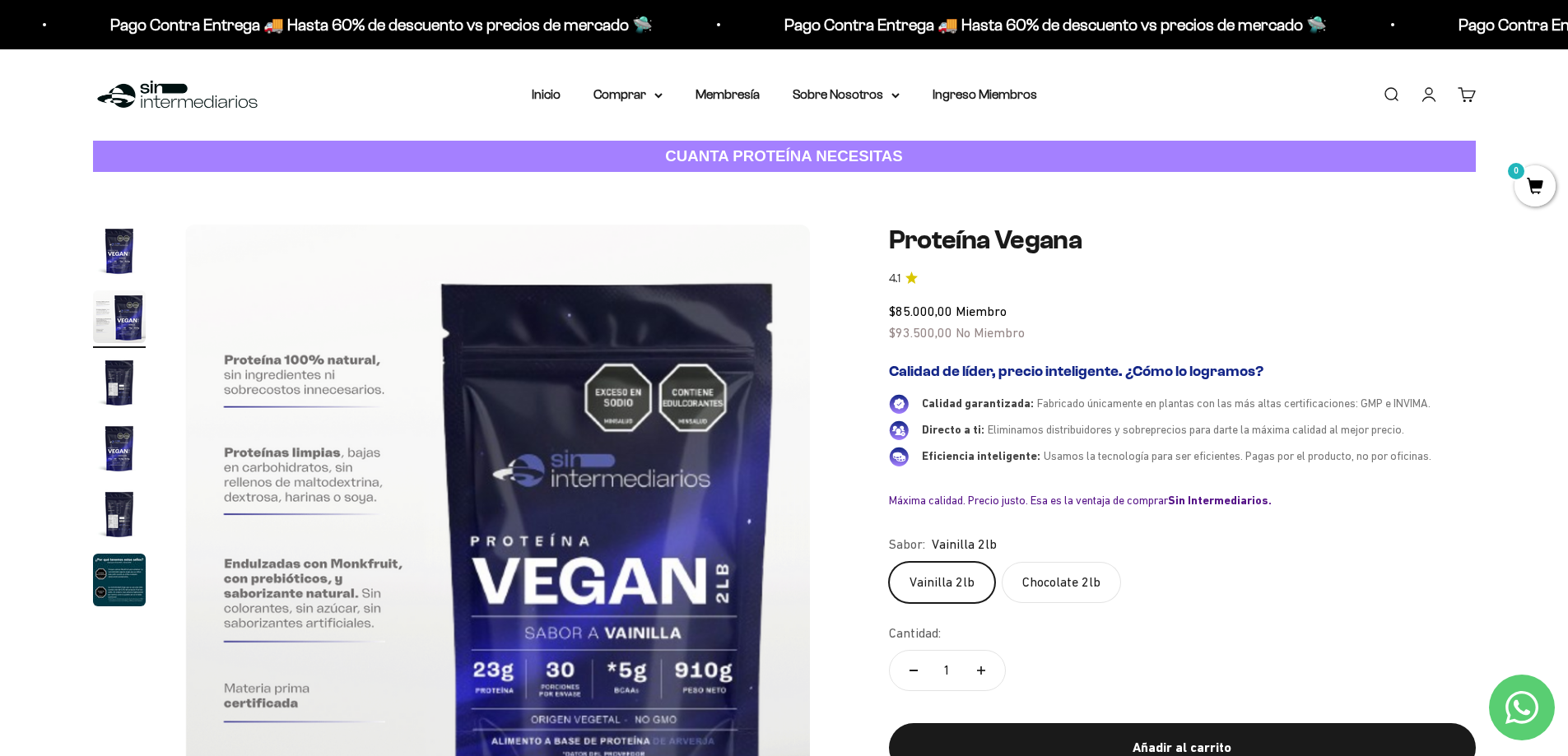
click at [115, 309] on img "Ir al artículo 2" at bounding box center [119, 316] width 52 height 52
click at [120, 328] on img "Ir al artículo 2" at bounding box center [119, 316] width 52 height 52
click at [121, 246] on img "Ir al artículo 1" at bounding box center [119, 251] width 52 height 52
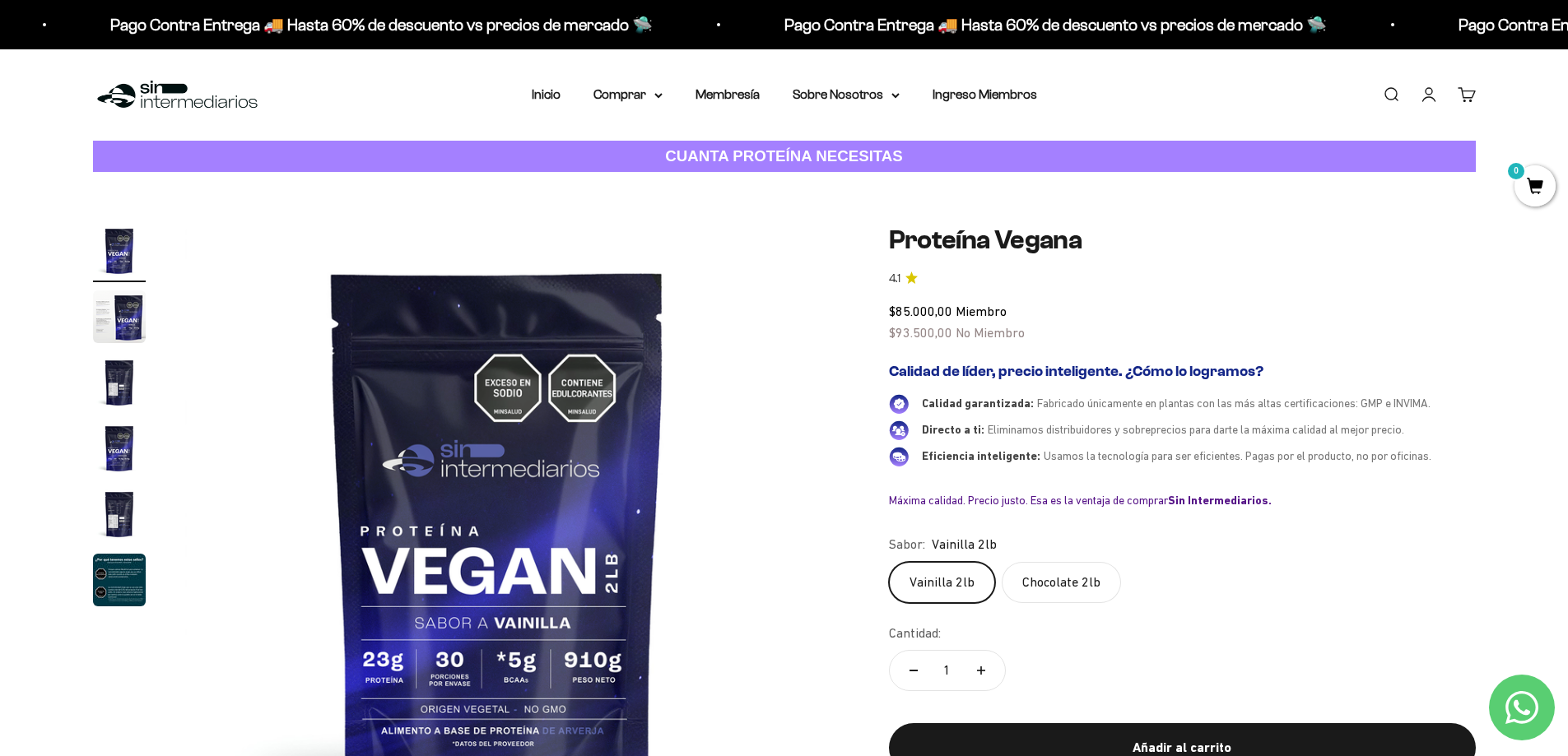
click at [119, 324] on img "Ir al artículo 2" at bounding box center [119, 316] width 52 height 52
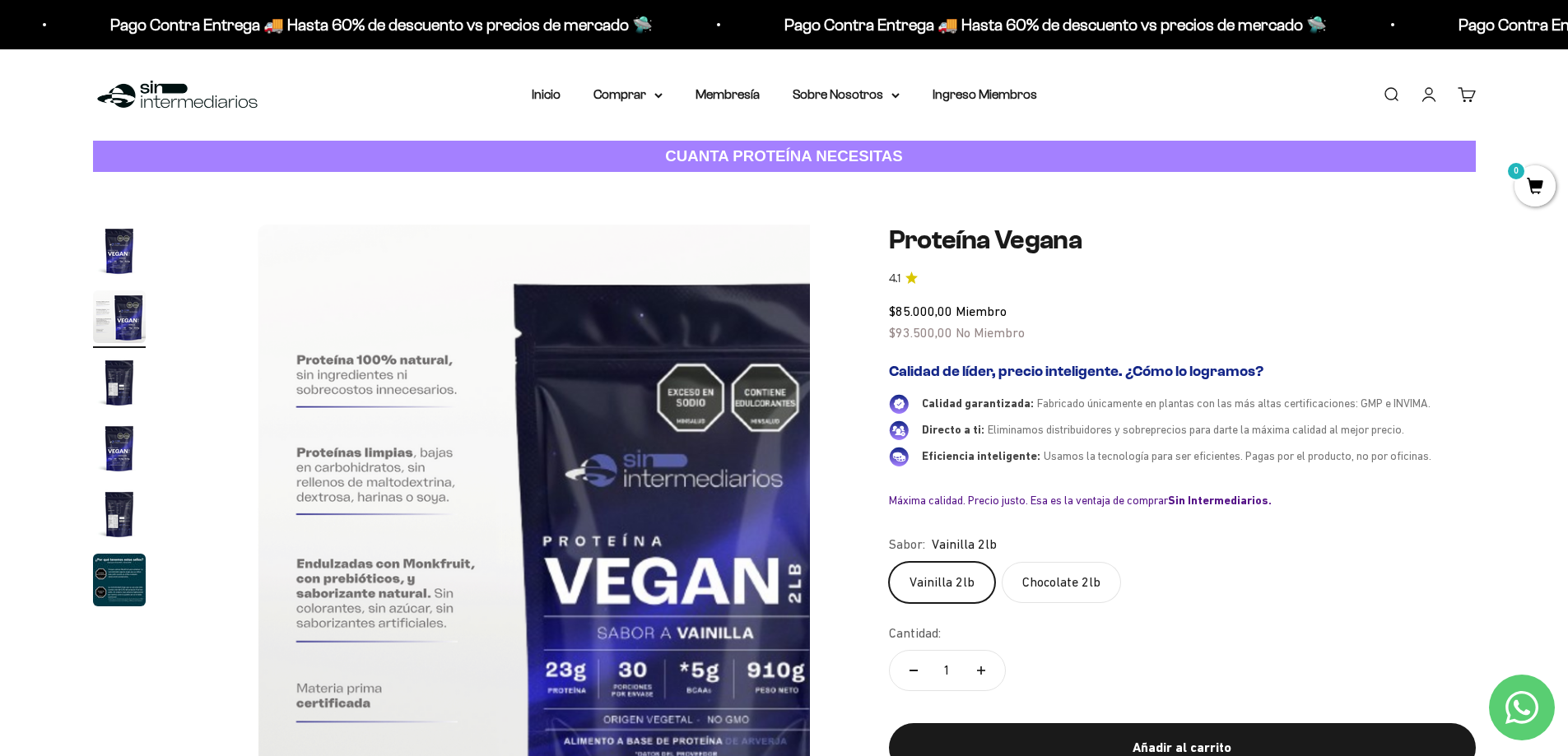
scroll to position [0, 645]
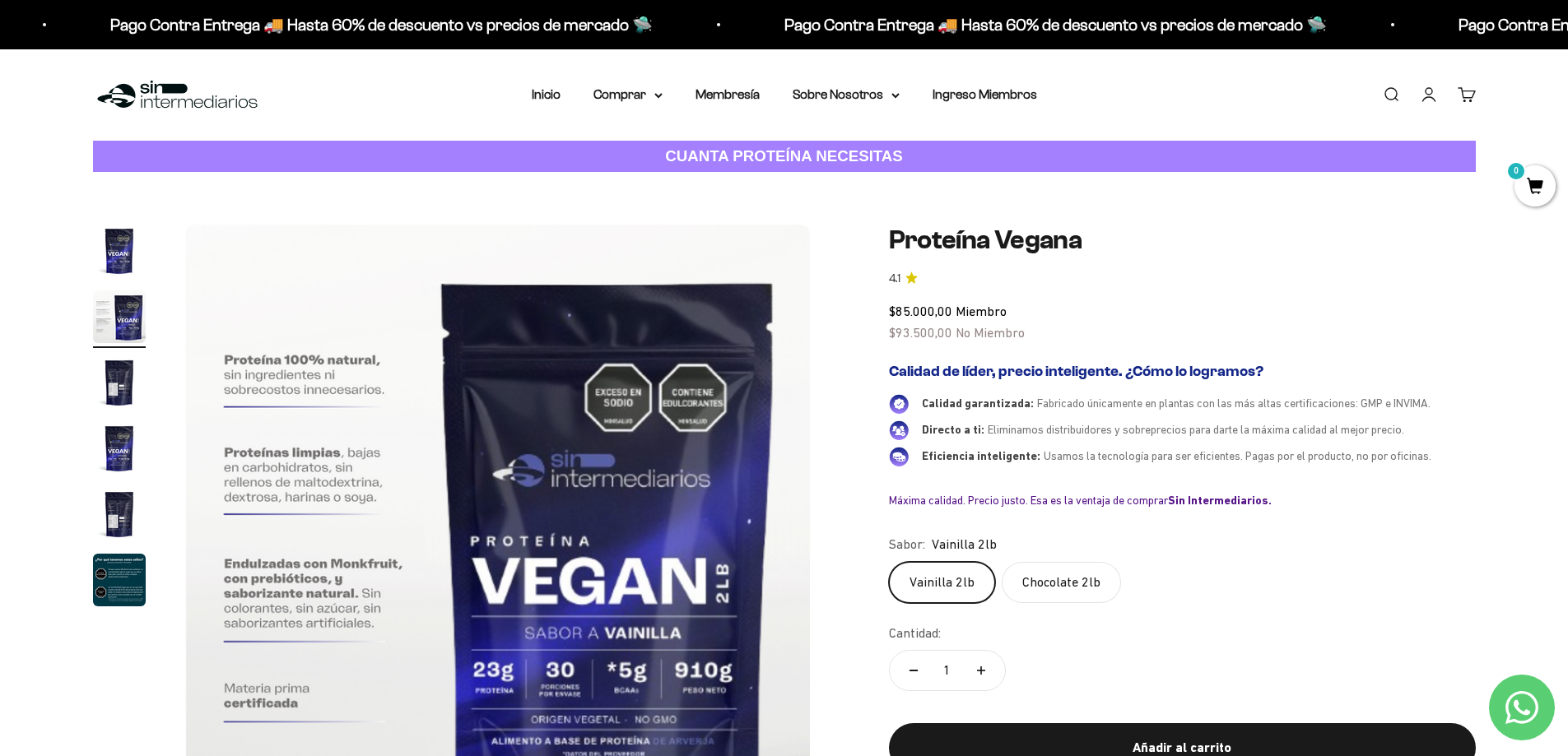
click at [122, 386] on img "Ir al artículo 3" at bounding box center [119, 383] width 52 height 52
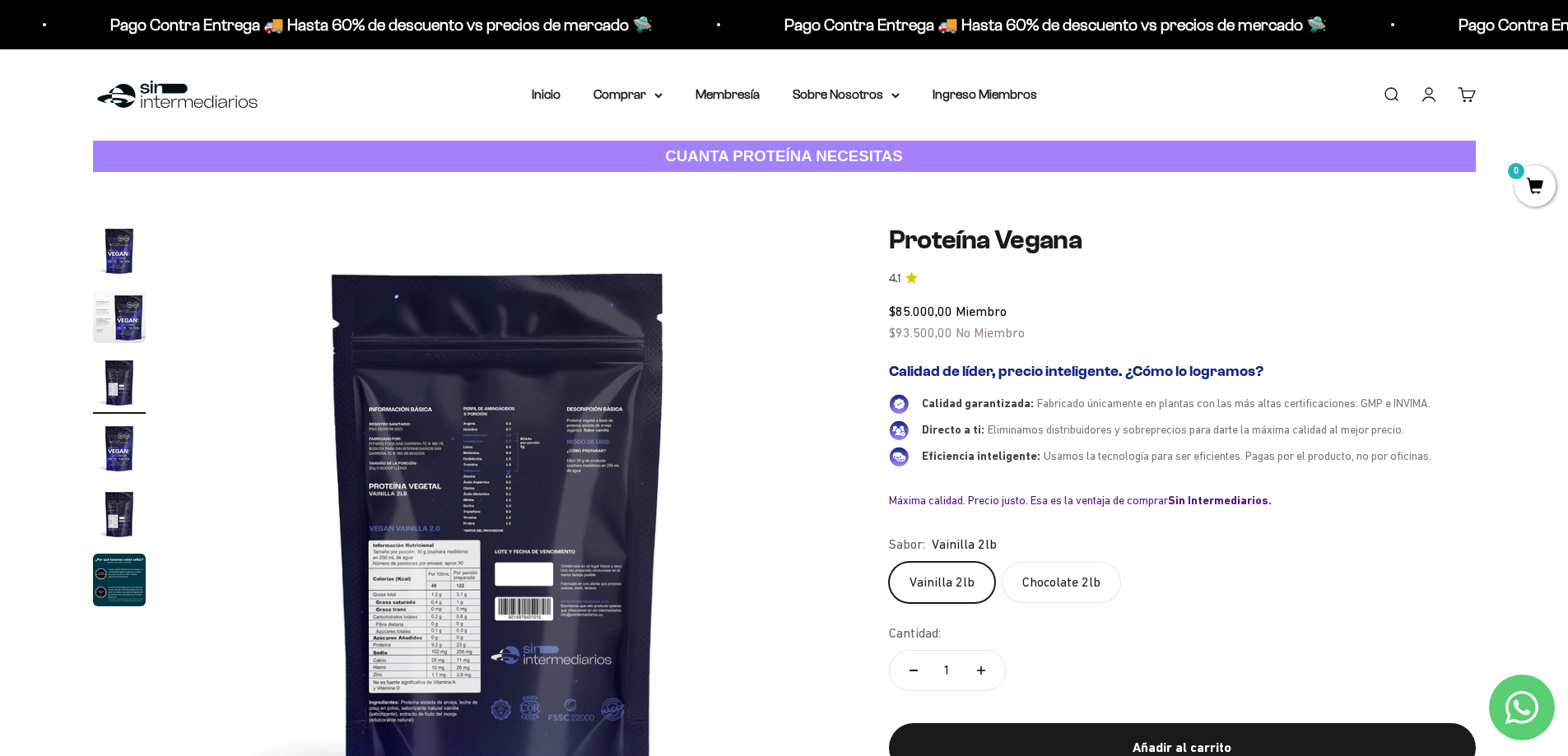
scroll to position [0, 1289]
click at [123, 453] on img "Ir al artículo 4" at bounding box center [119, 448] width 52 height 52
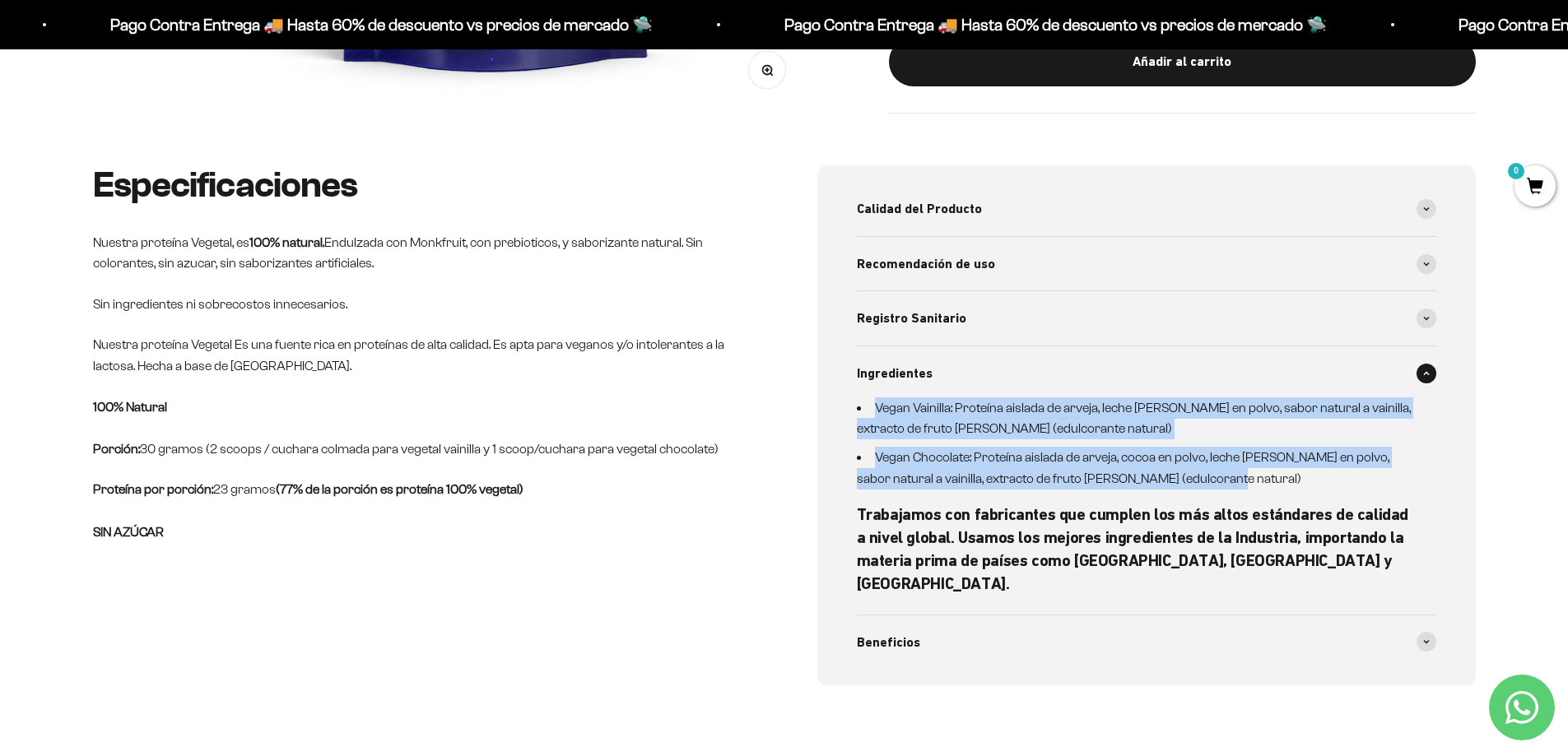
scroll to position [760, 0]
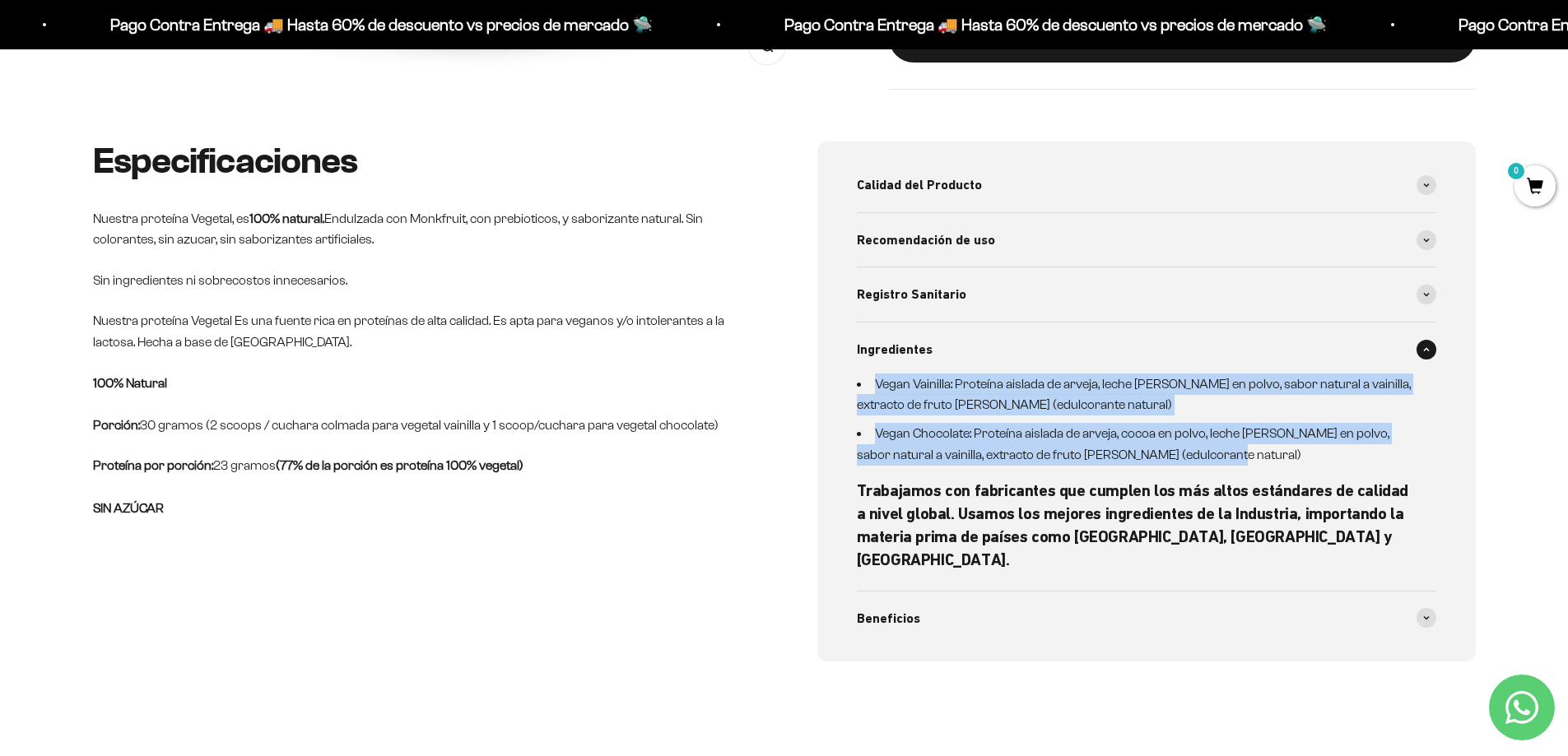
click at [1230, 464] on li "Vegan Chocolate: Proteína aislada de arveja, cocoa en polvo, leche [PERSON_NAME…" at bounding box center [1137, 444] width 560 height 42
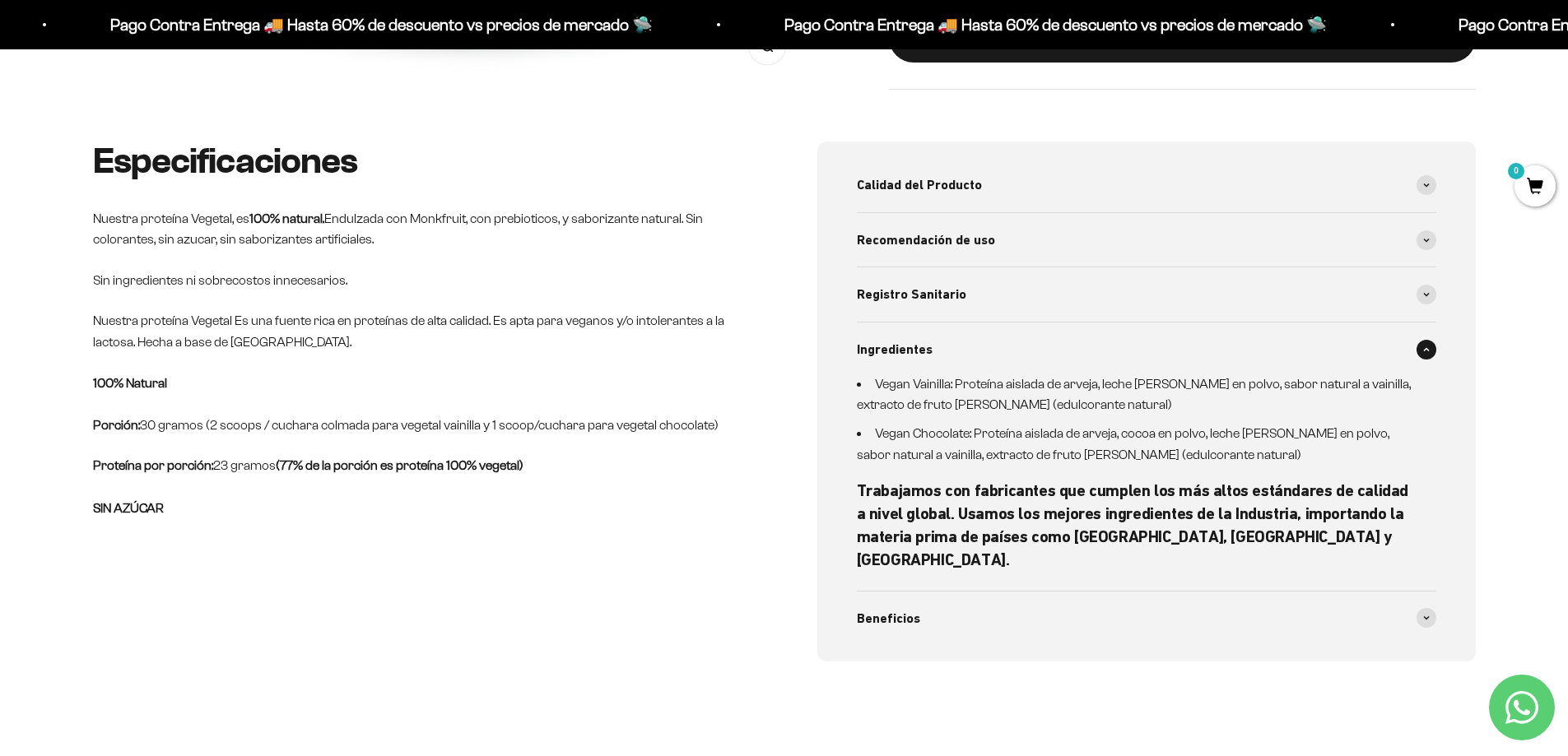
click at [1056, 436] on li "Vegan Chocolate: Proteína aislada de arveja, cocoa en polvo, leche [PERSON_NAME…" at bounding box center [1137, 444] width 560 height 42
click at [1428, 188] on span at bounding box center [1426, 185] width 20 height 20
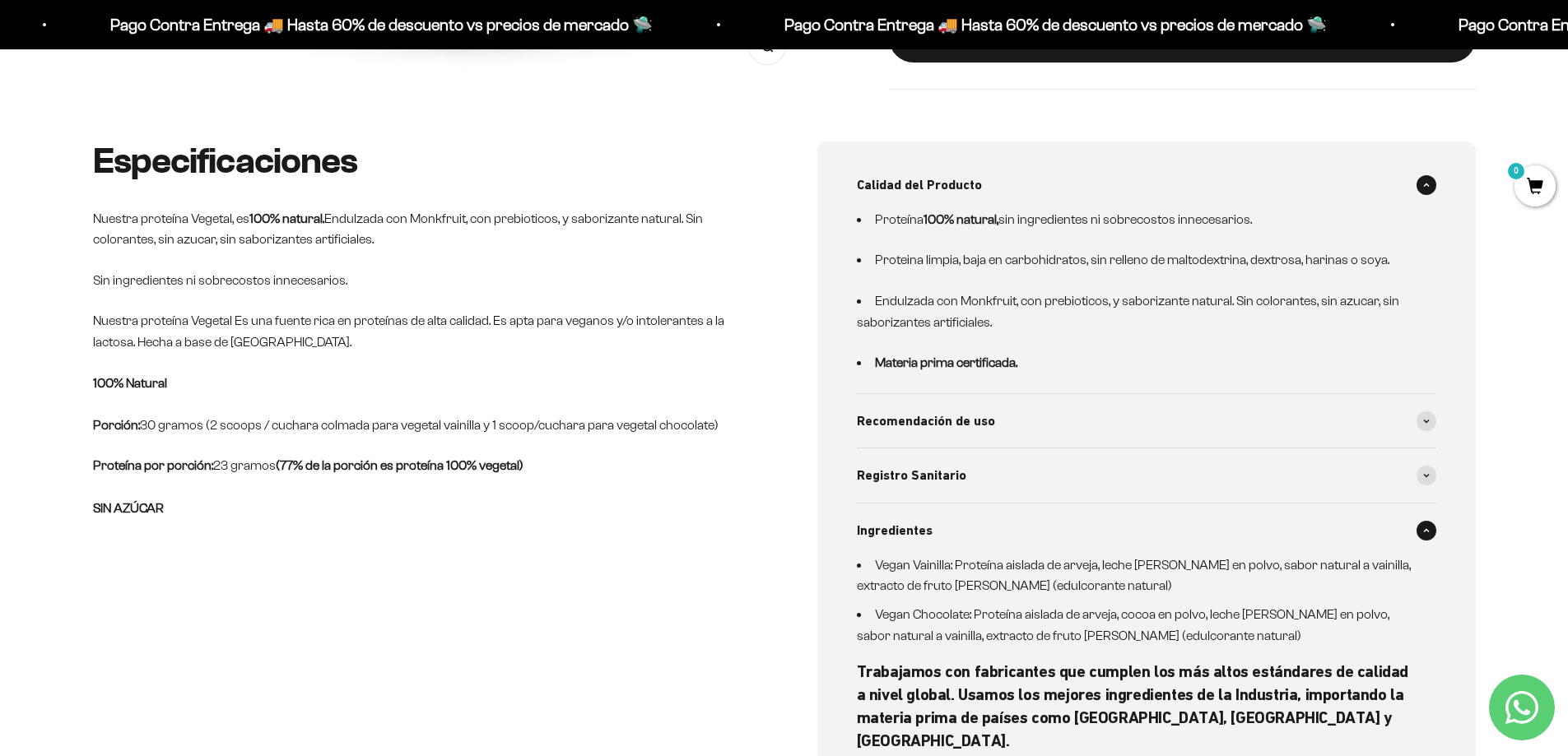
scroll to position [0, 0]
